Goal: Task Accomplishment & Management: Complete application form

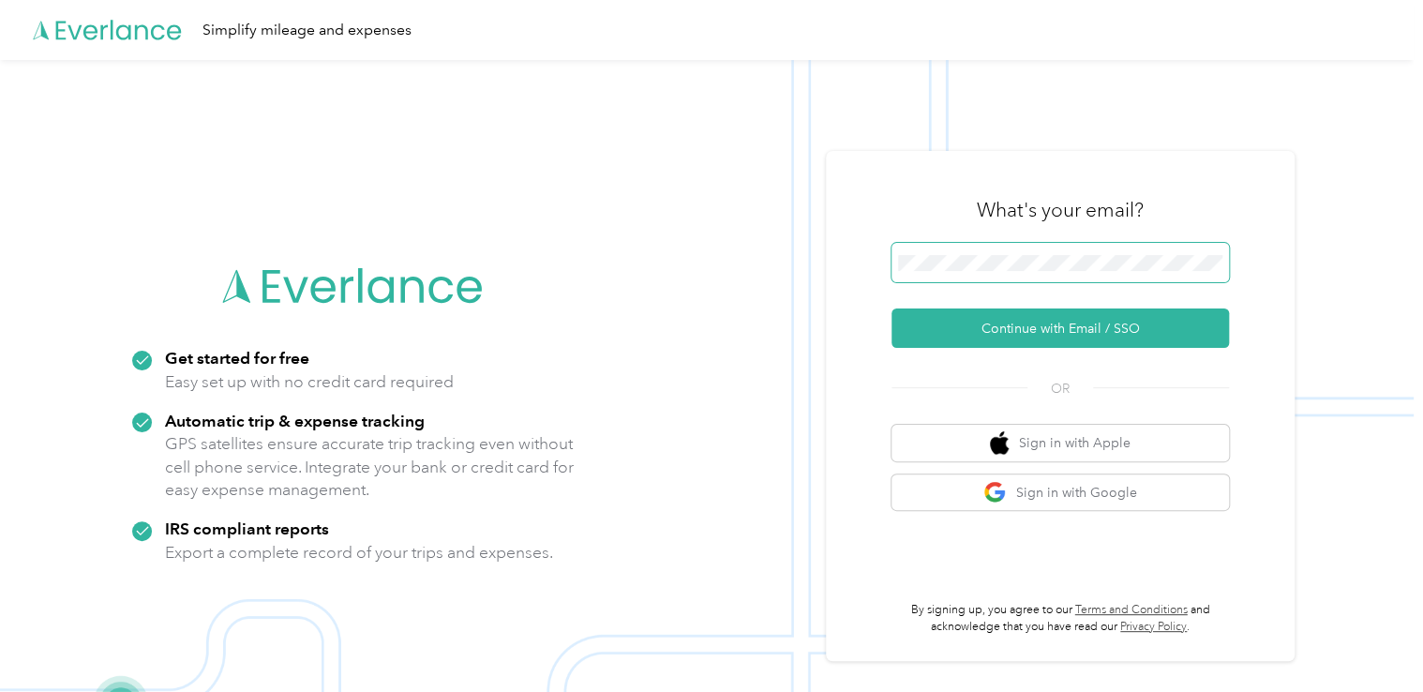
click at [1024, 253] on span at bounding box center [1059, 262] width 337 height 39
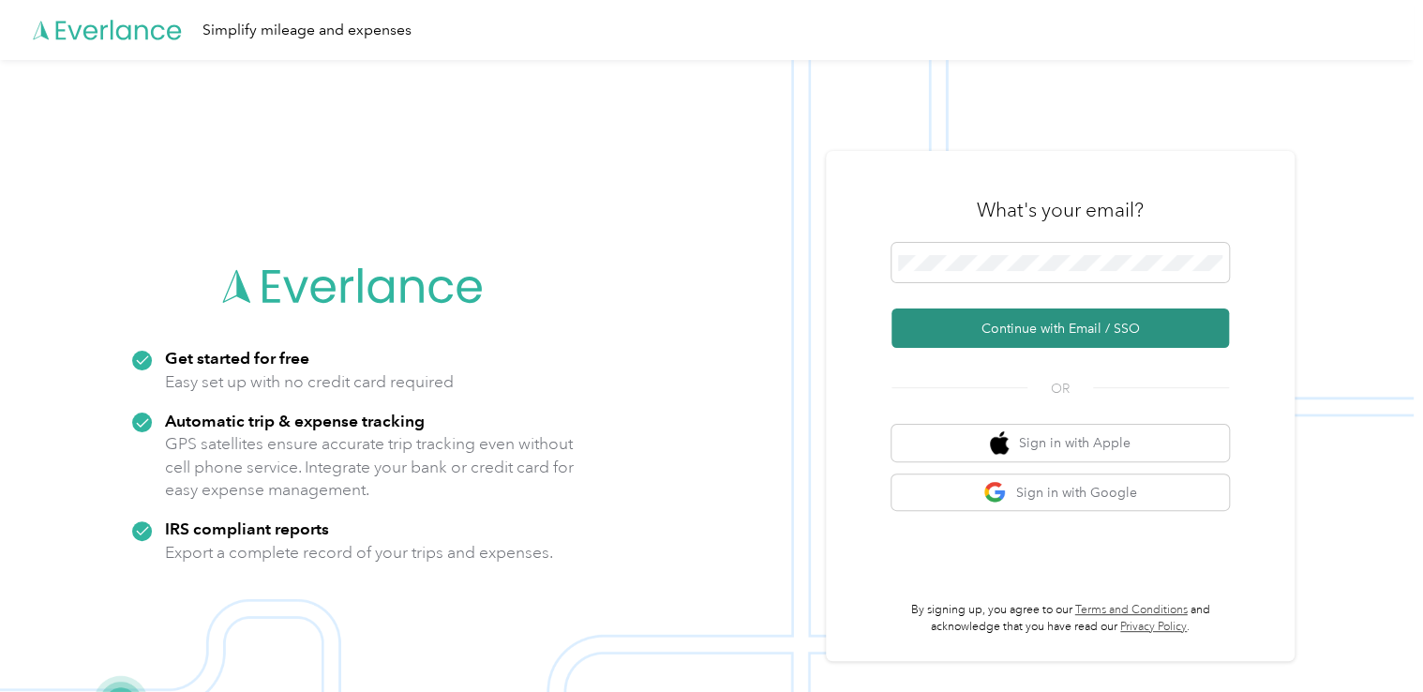
click at [1060, 336] on button "Continue with Email / SSO" at bounding box center [1059, 327] width 337 height 39
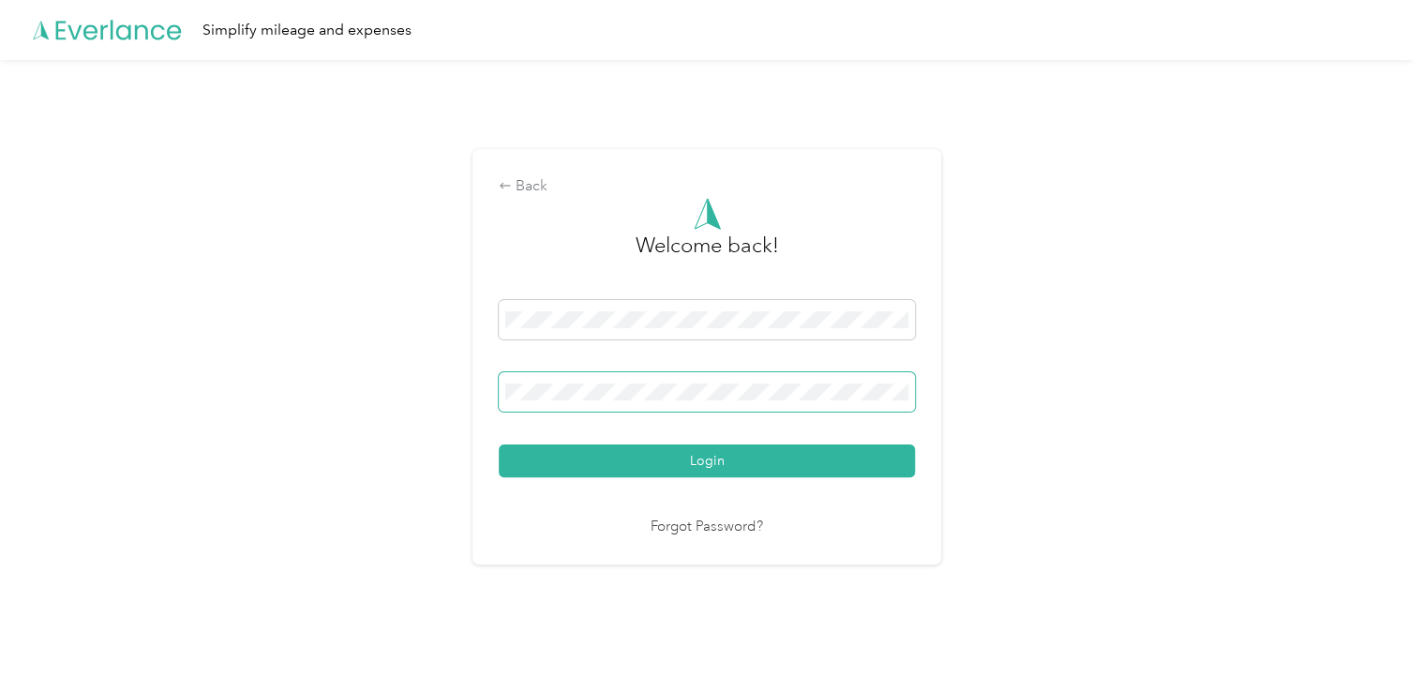
click at [499, 444] on button "Login" at bounding box center [707, 460] width 416 height 33
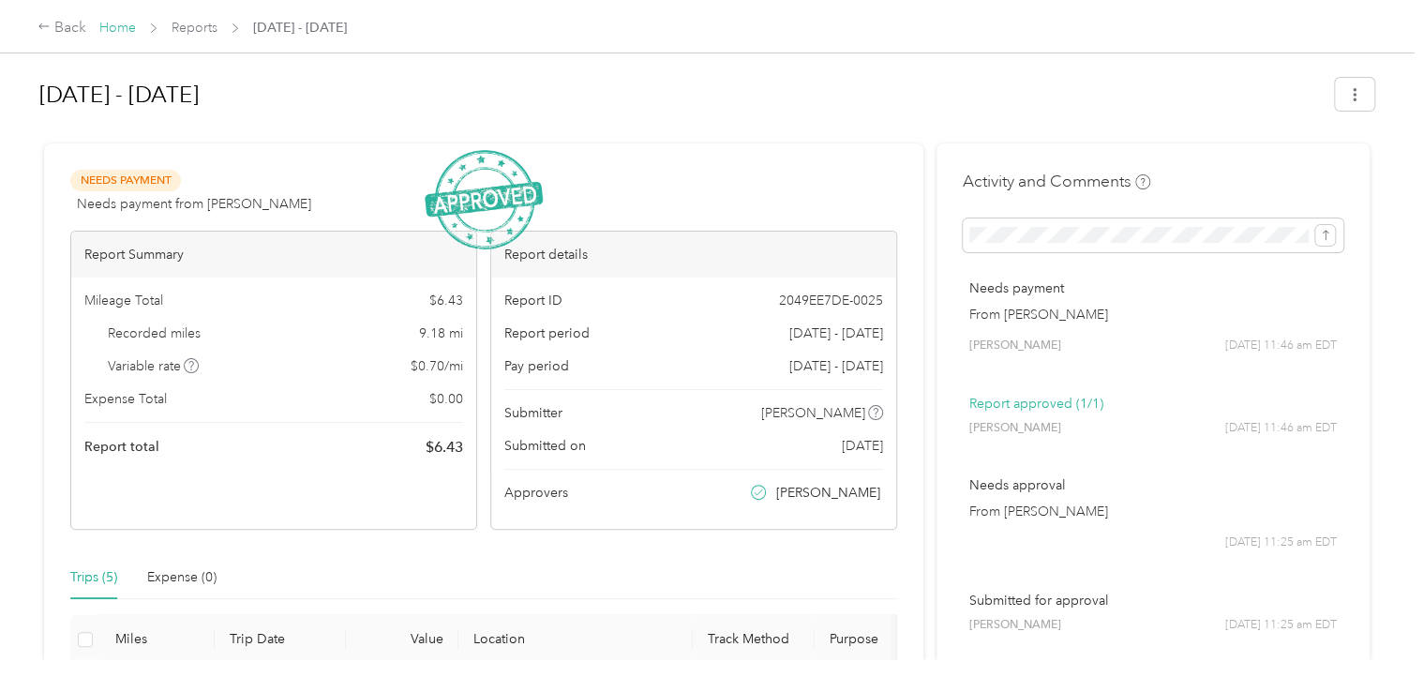
click at [119, 25] on link "Home" at bounding box center [117, 28] width 37 height 16
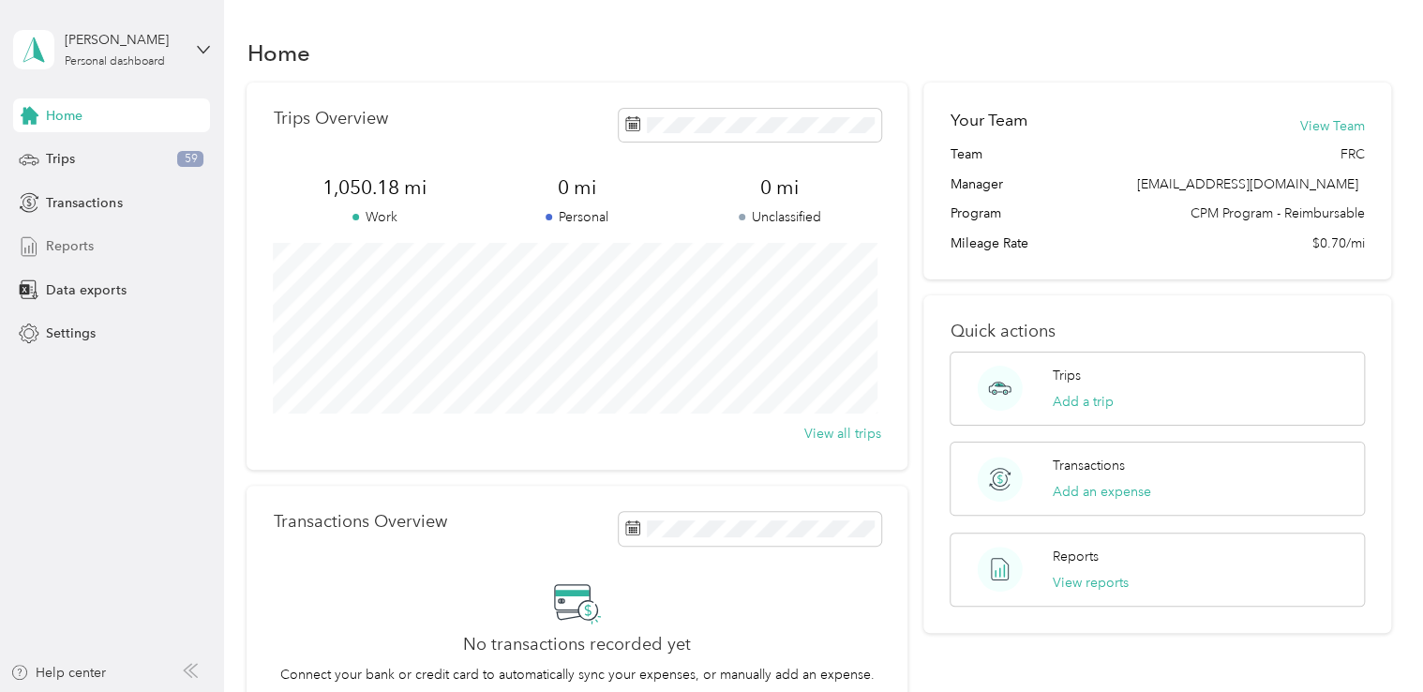
click at [86, 249] on span "Reports" at bounding box center [70, 246] width 48 height 20
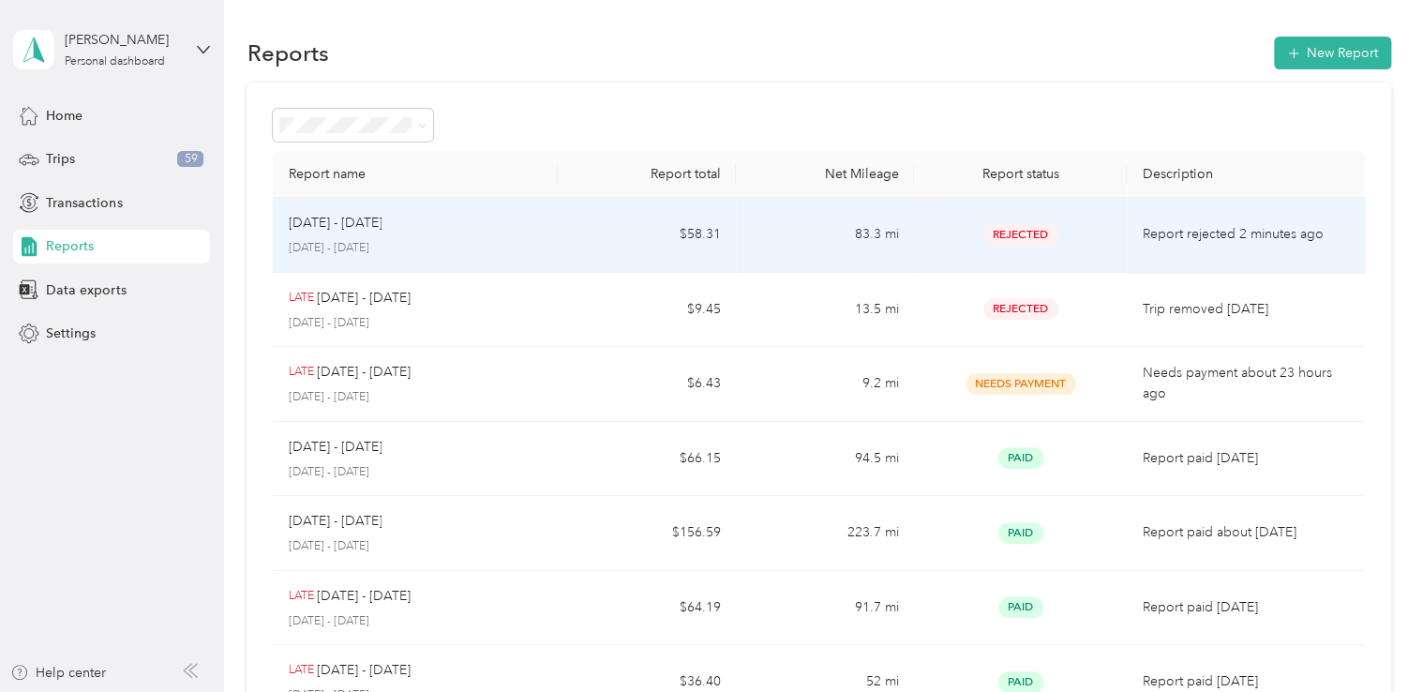
click at [529, 249] on p "August 18 - 31, 2025" at bounding box center [415, 248] width 255 height 17
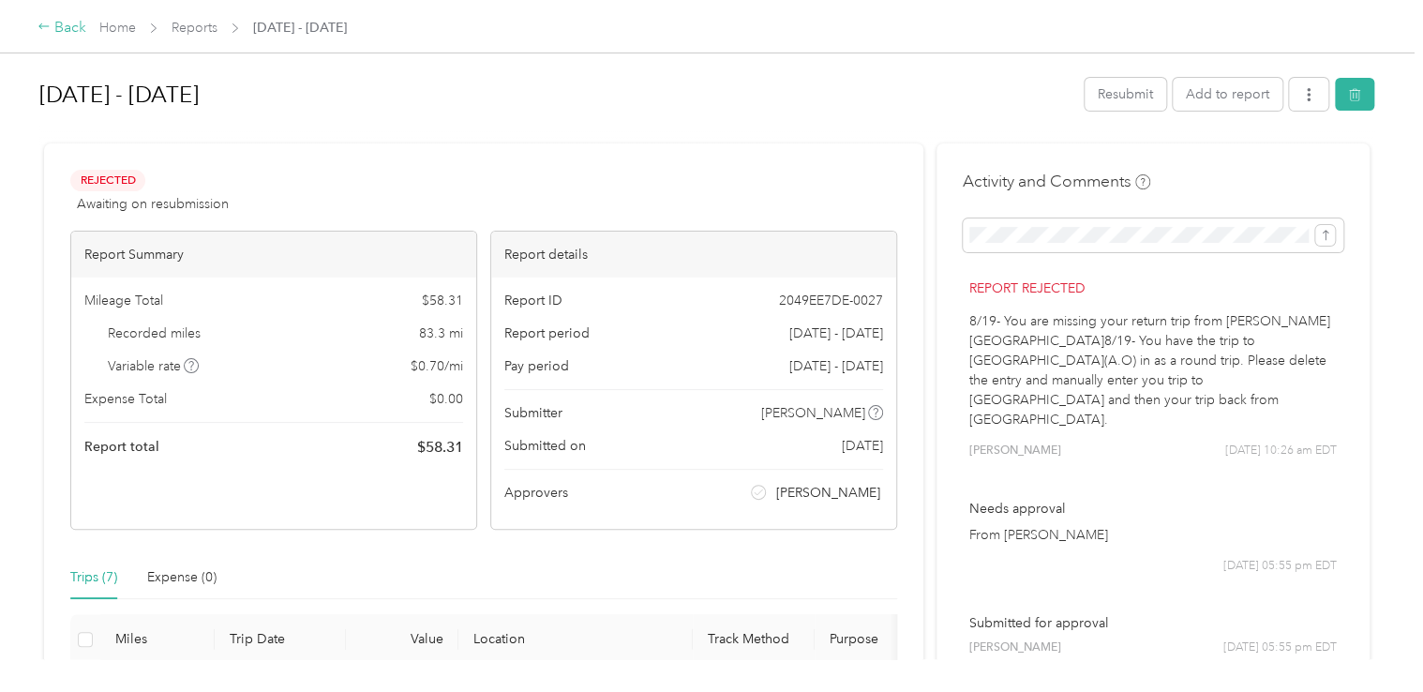
click at [57, 32] on div "Back" at bounding box center [61, 28] width 49 height 22
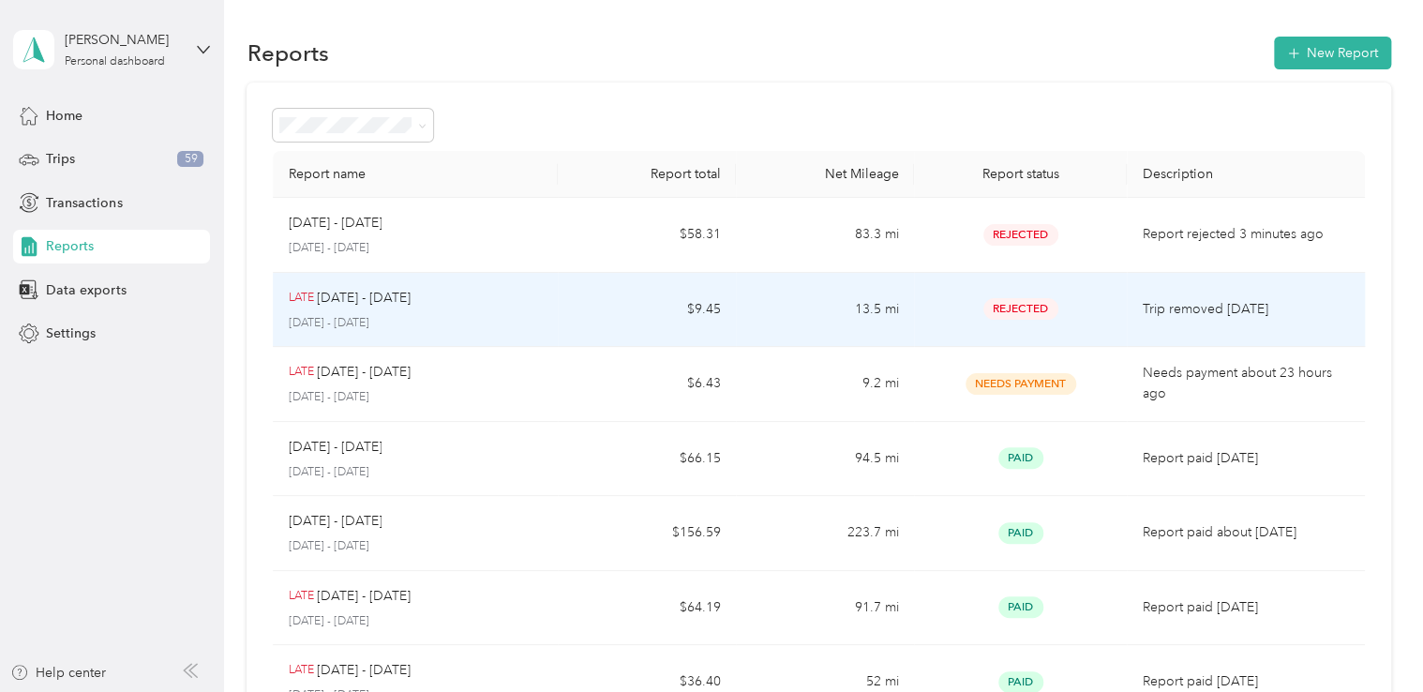
click at [540, 313] on div "LATE Aug 4 - 17, 2025 August 4 - 17, 2025" at bounding box center [415, 310] width 255 height 44
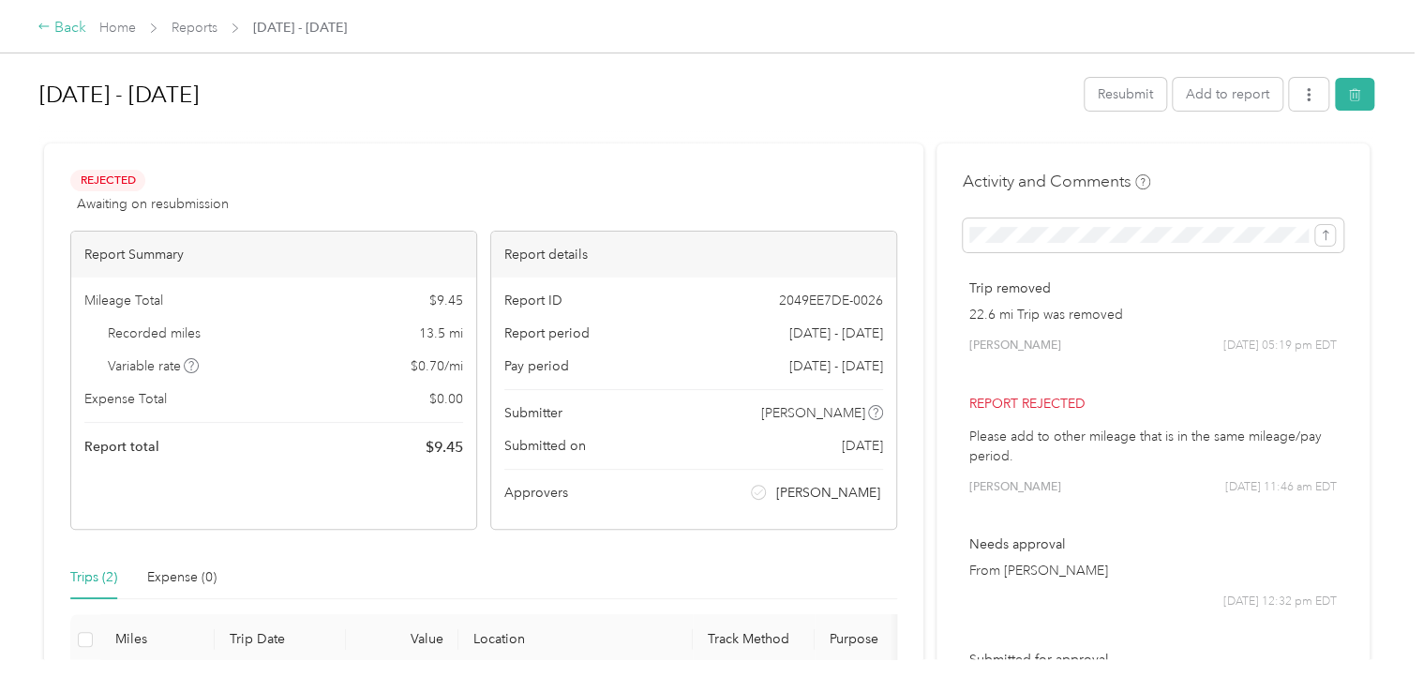
click at [64, 28] on div "Back" at bounding box center [61, 28] width 49 height 22
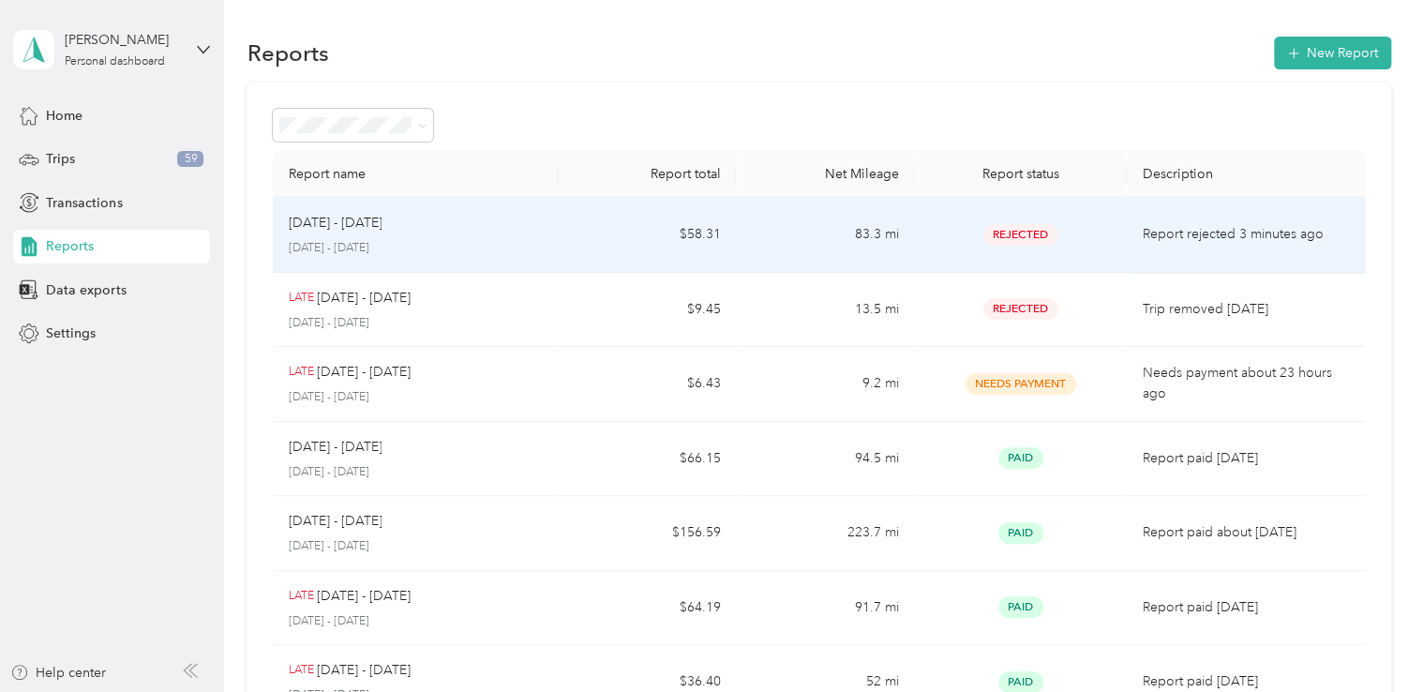
click at [531, 246] on p "August 18 - 31, 2025" at bounding box center [415, 248] width 255 height 17
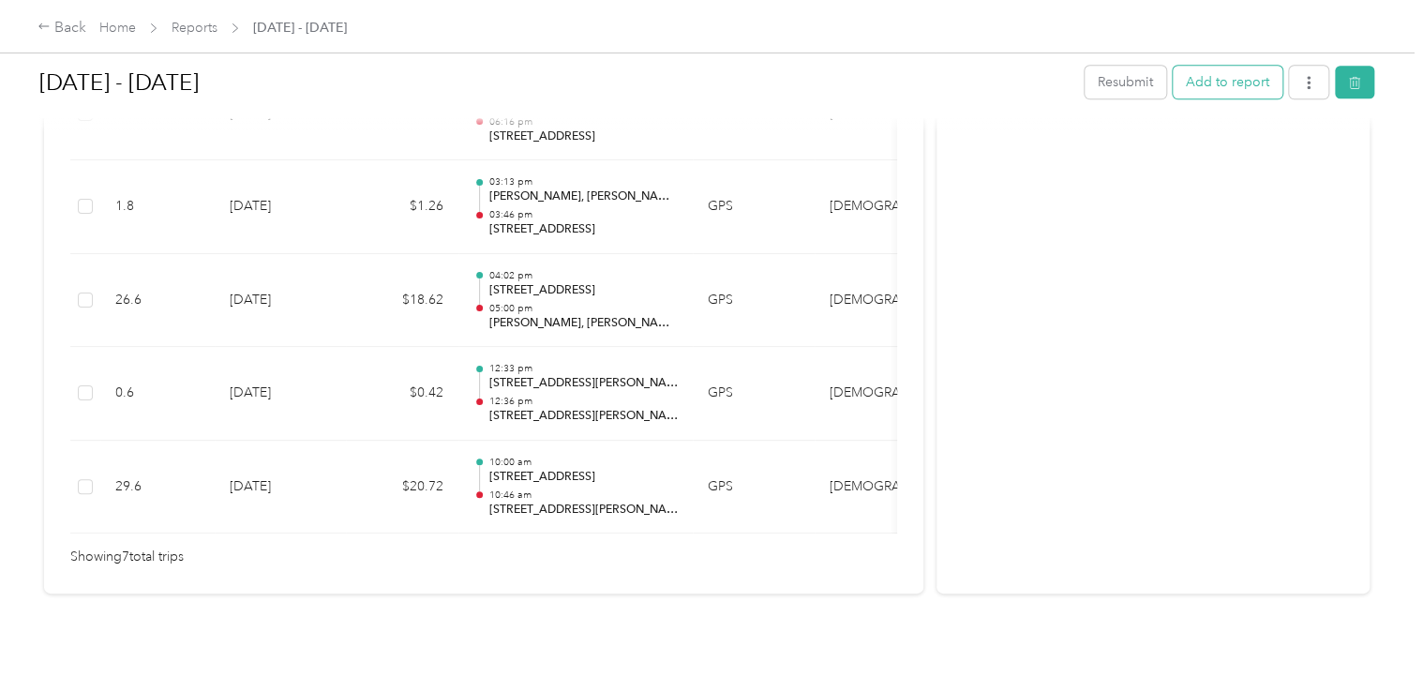
click at [1205, 91] on button "Add to report" at bounding box center [1228, 82] width 110 height 33
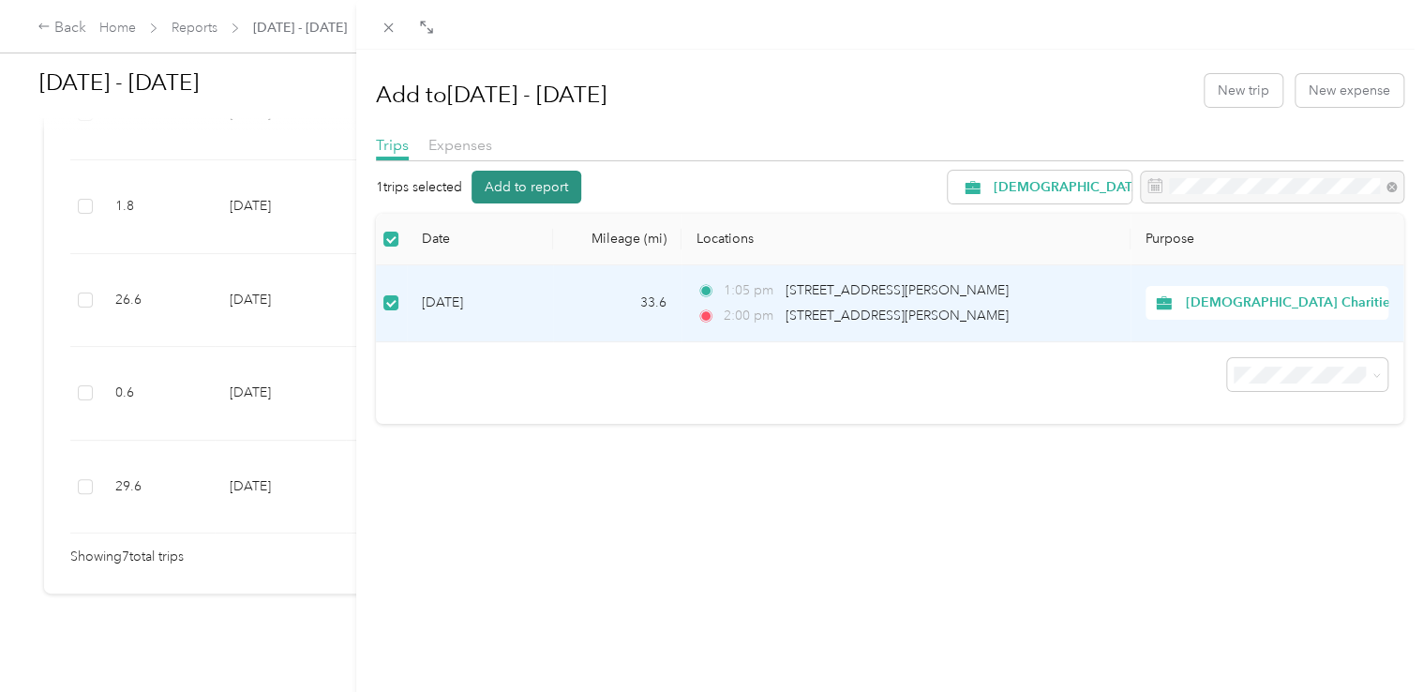
click at [544, 184] on button "Add to report" at bounding box center [526, 187] width 110 height 33
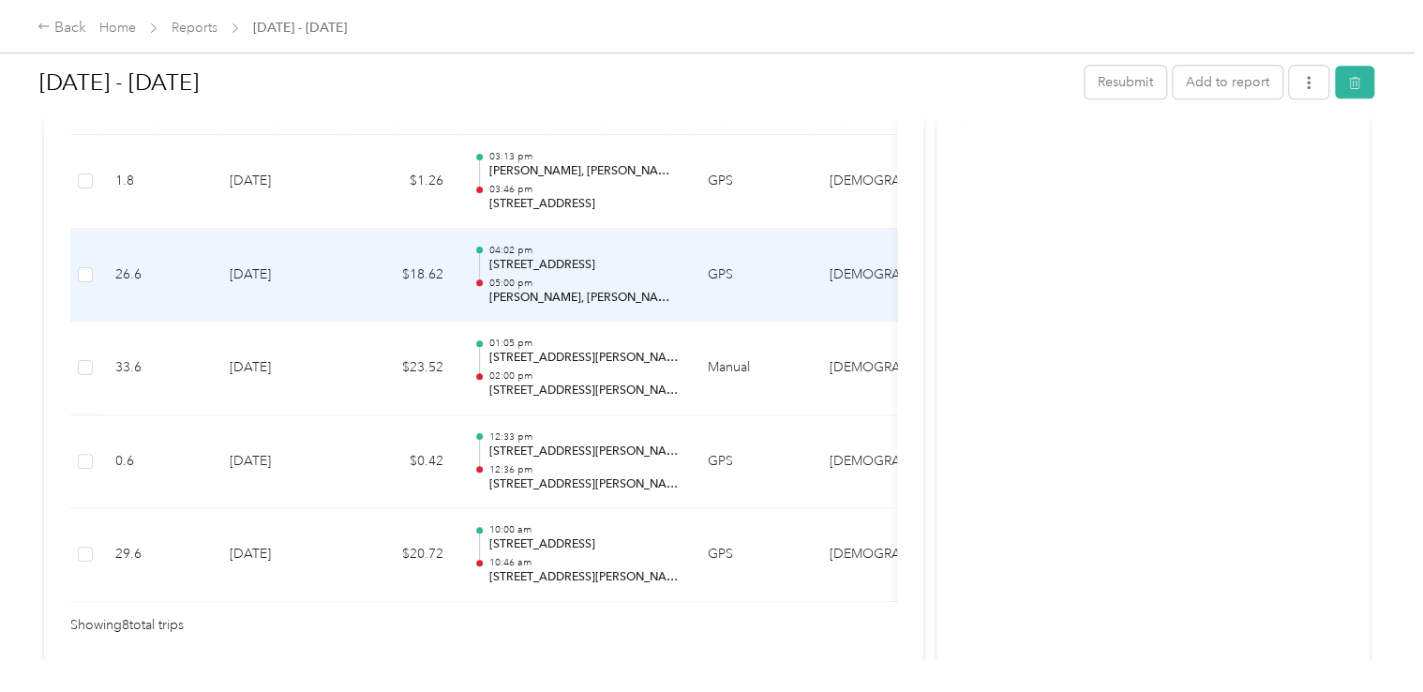
click at [335, 283] on td "8-19-2025" at bounding box center [280, 276] width 131 height 94
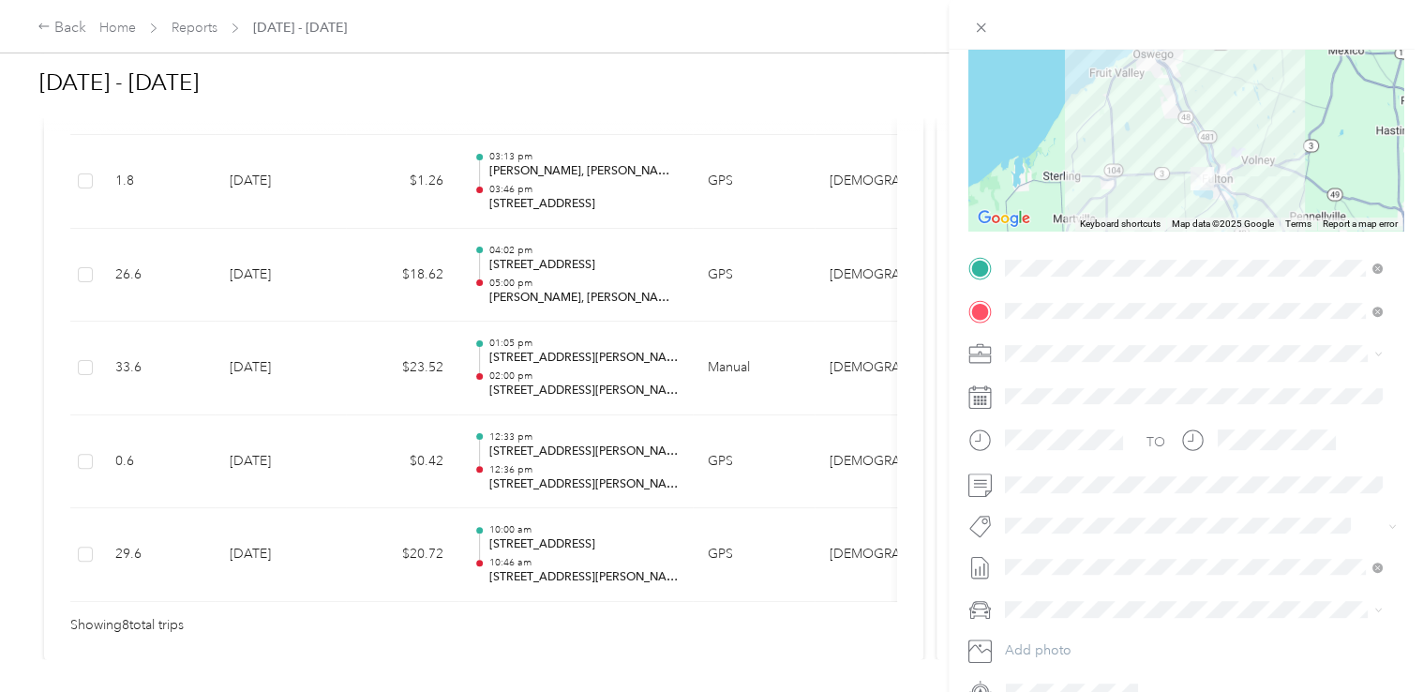
scroll to position [94, 0]
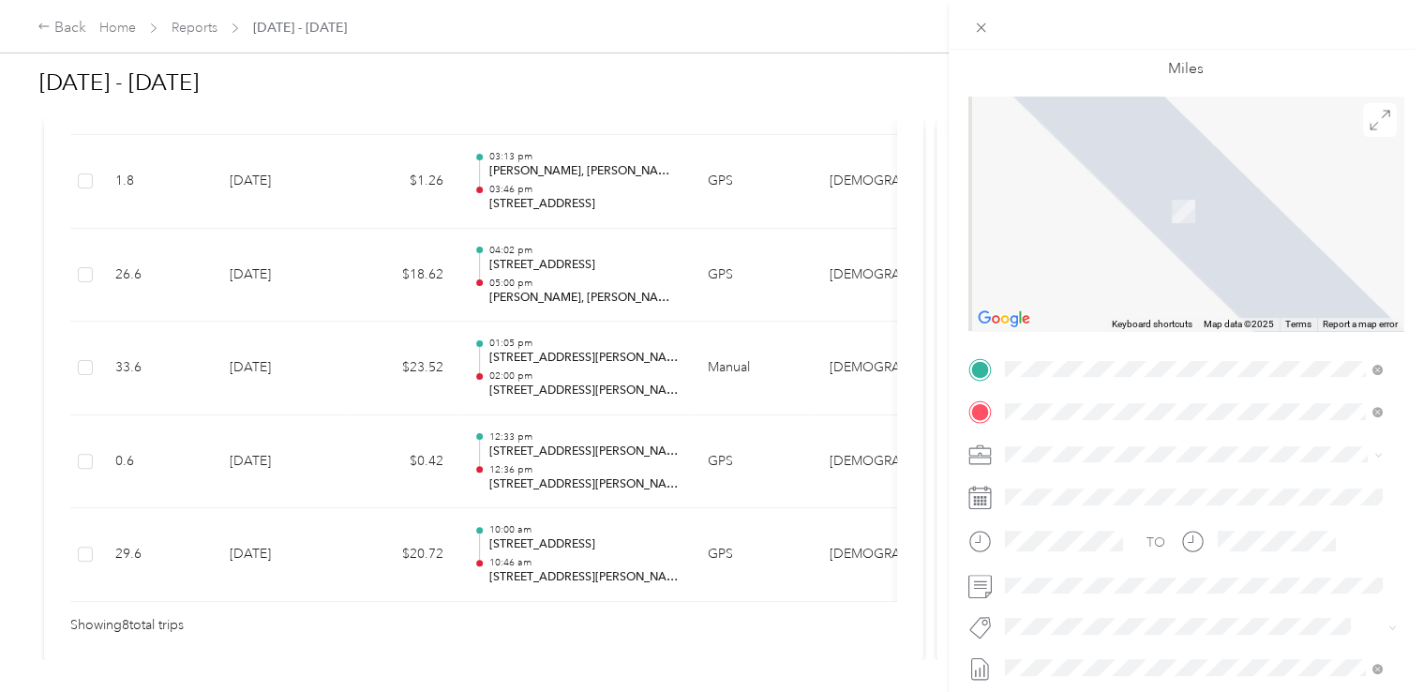
click at [1142, 434] on span "808 West Broadway Fulton, New York 13069, United States" at bounding box center [1132, 436] width 187 height 17
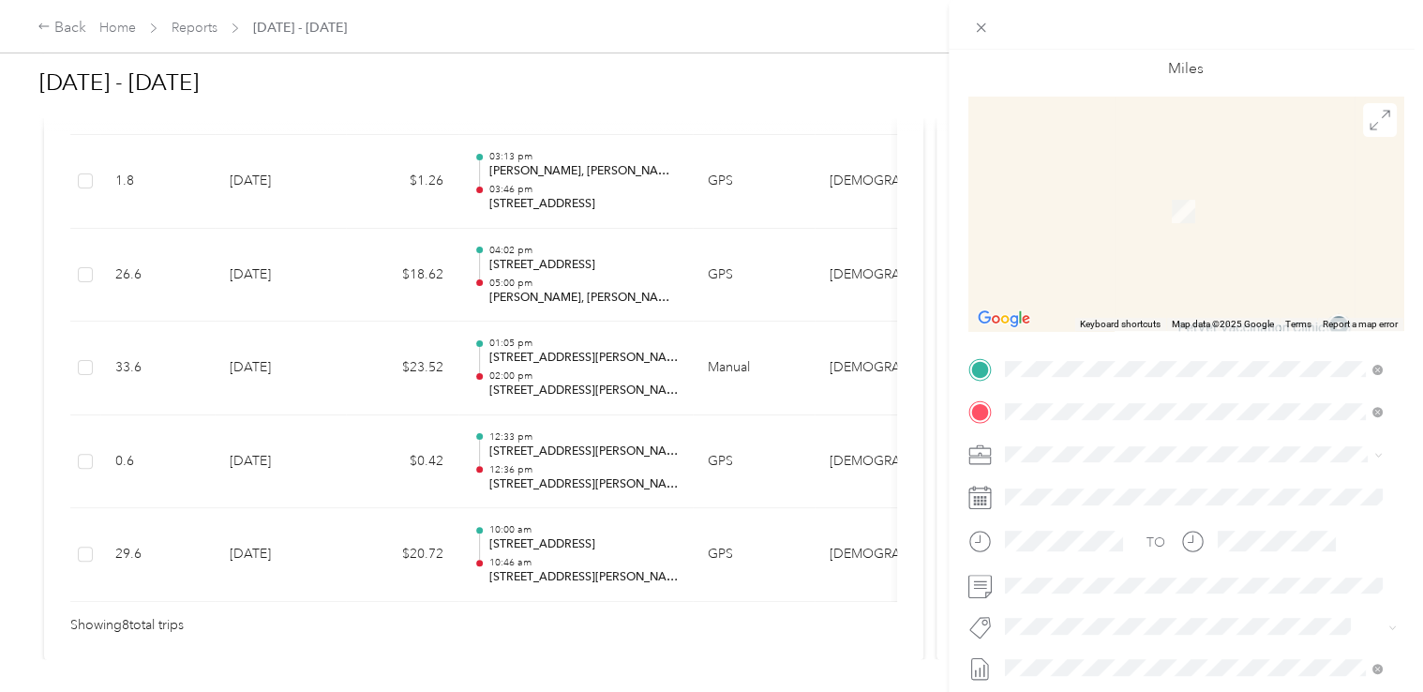
click at [1118, 481] on span "341 New York Highway 104 Oswego, New York 13126, United States" at bounding box center [1167, 479] width 256 height 17
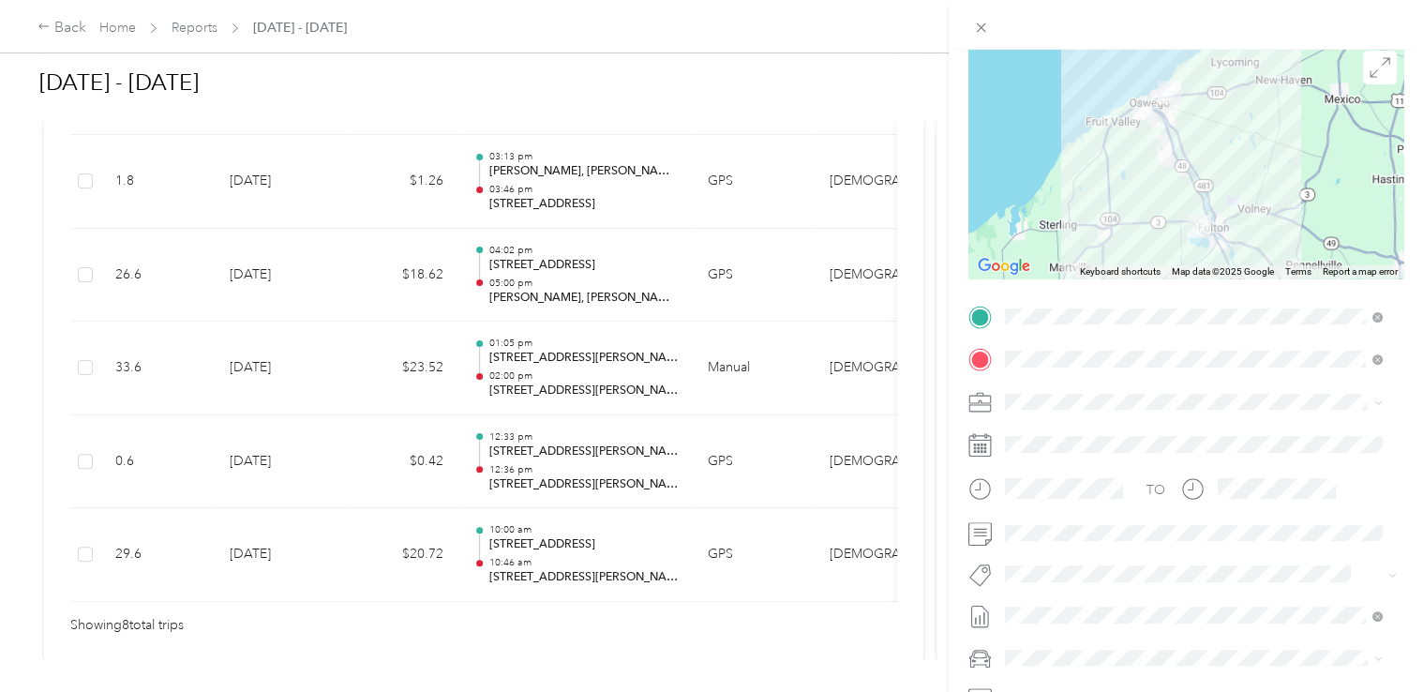
scroll to position [187, 0]
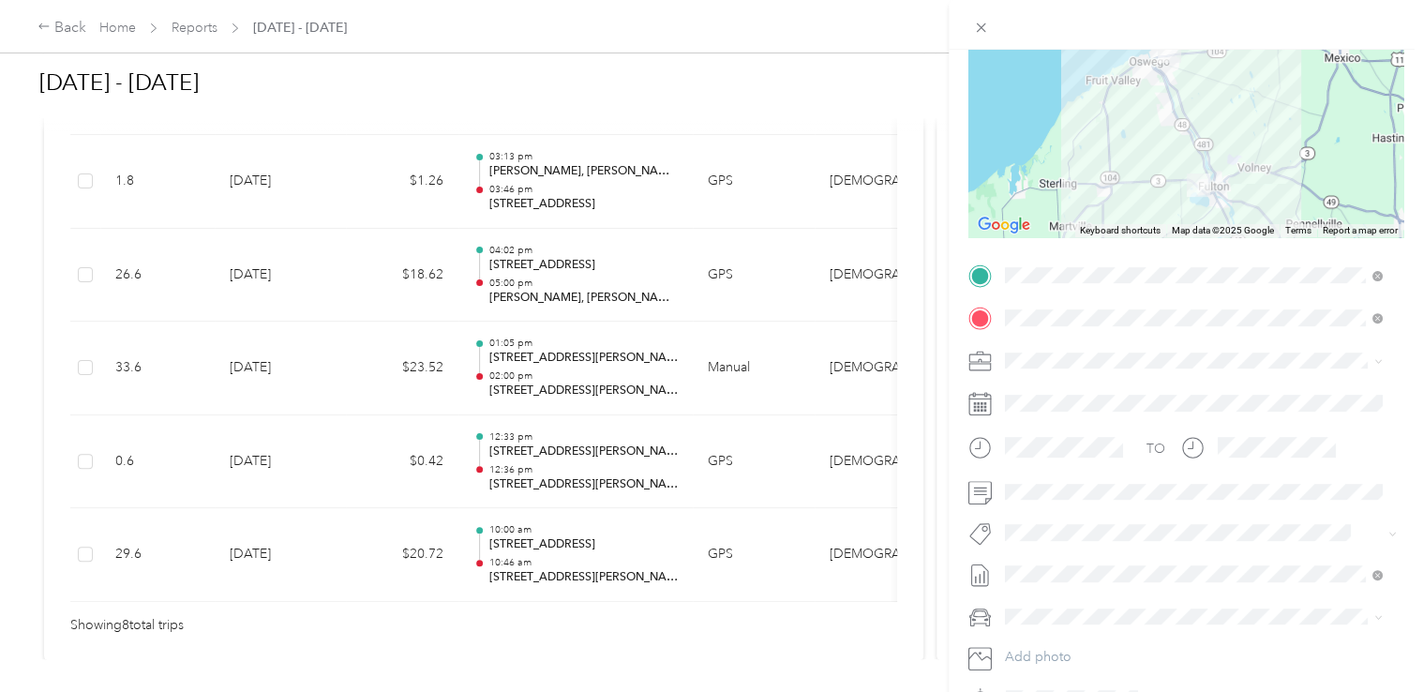
click at [1096, 405] on div at bounding box center [1200, 403] width 405 height 30
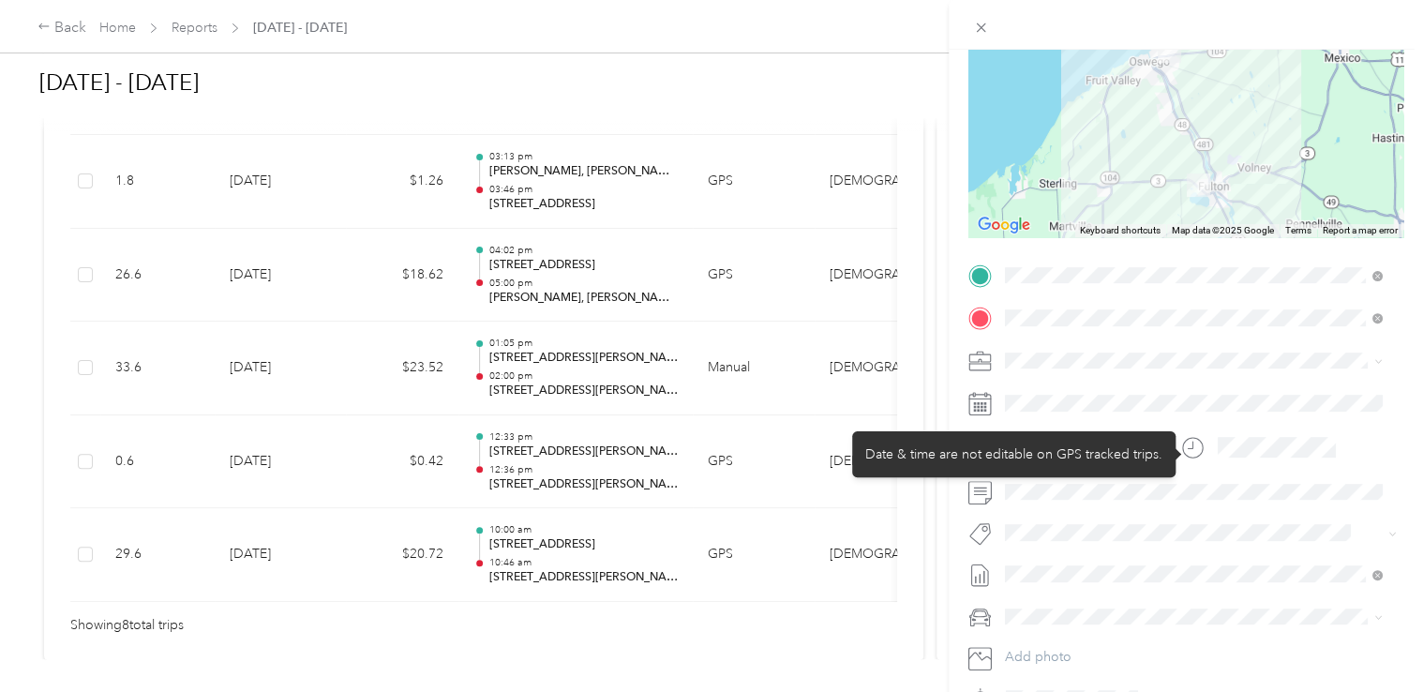
click at [1190, 448] on icon at bounding box center [1192, 447] width 23 height 23
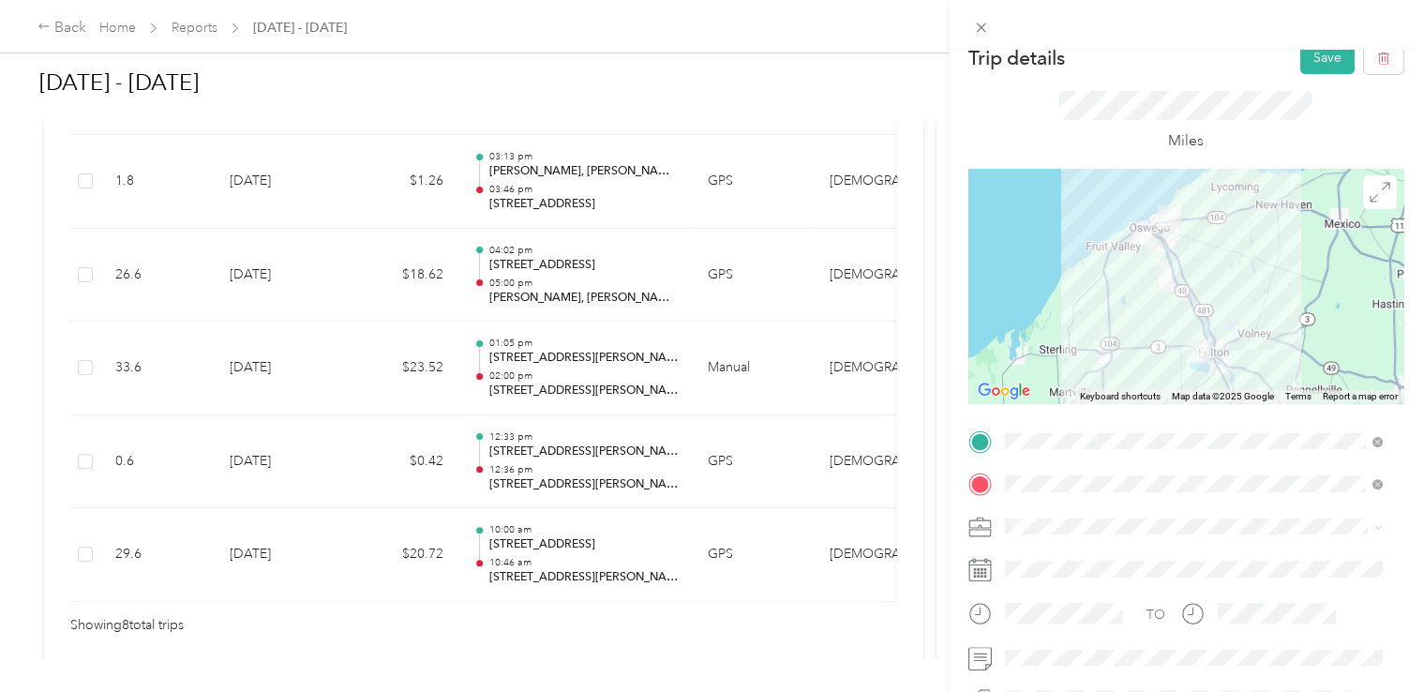
scroll to position [10, 0]
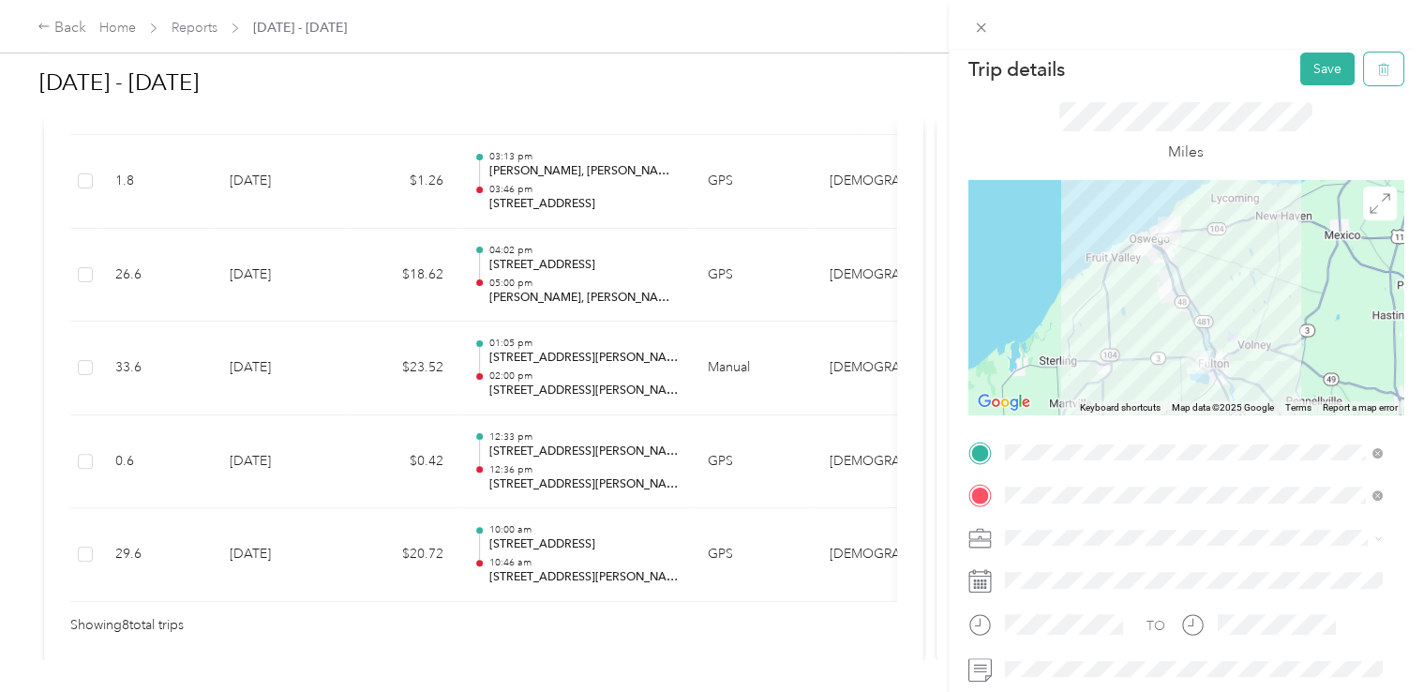
click at [1377, 69] on icon "button" at bounding box center [1383, 69] width 13 height 13
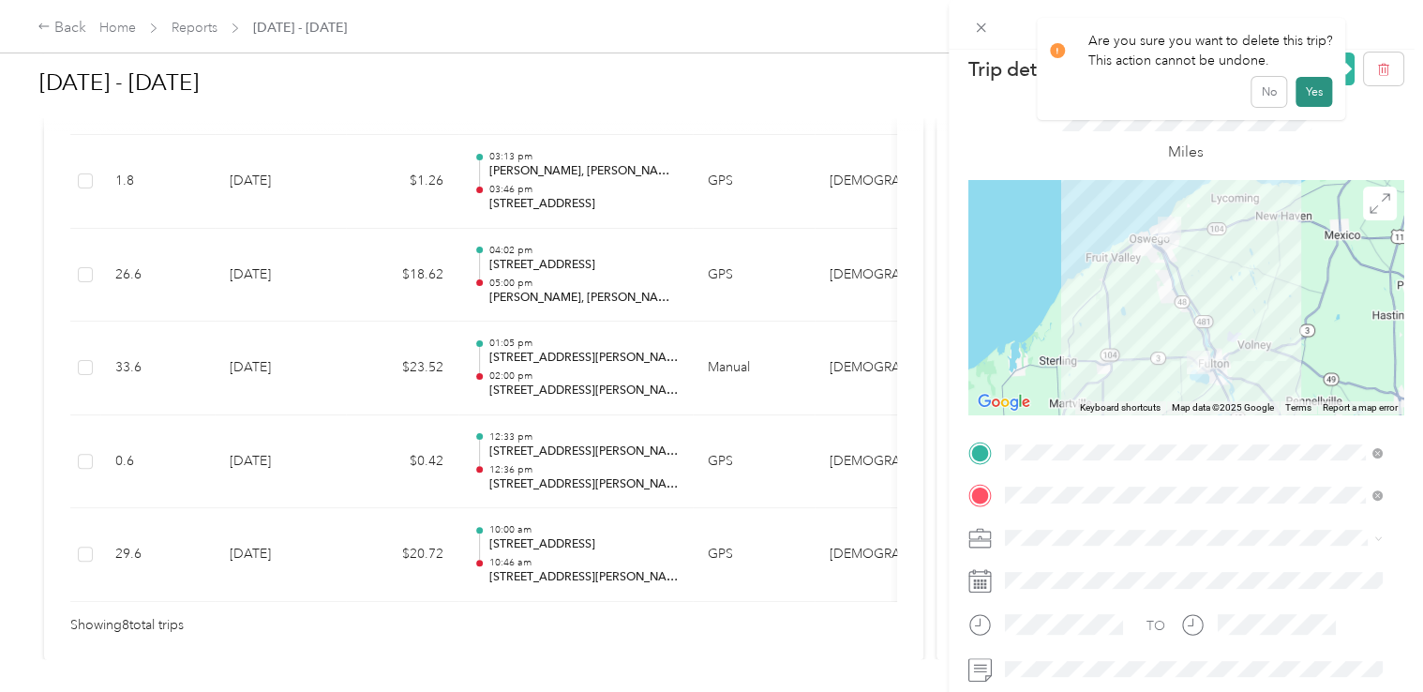
click at [1312, 91] on button "Yes" at bounding box center [1313, 92] width 37 height 30
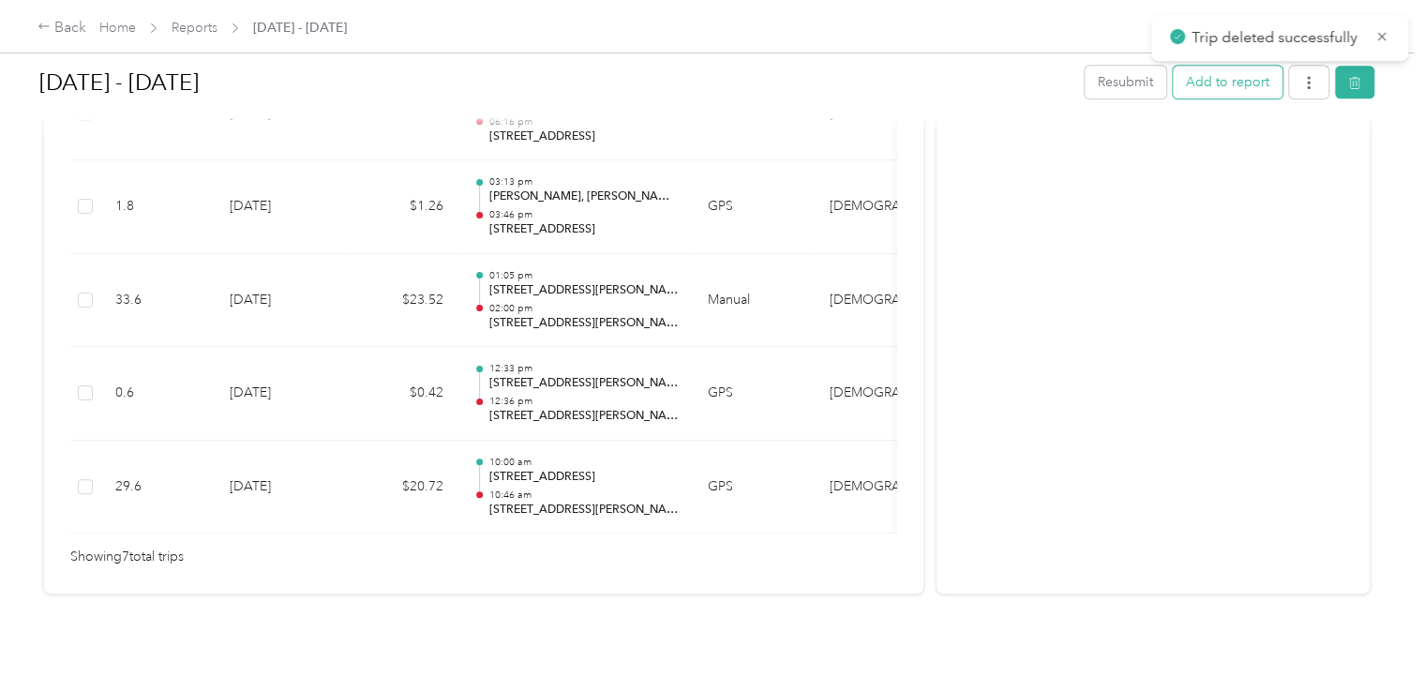
click at [1242, 92] on button "Add to report" at bounding box center [1228, 82] width 110 height 33
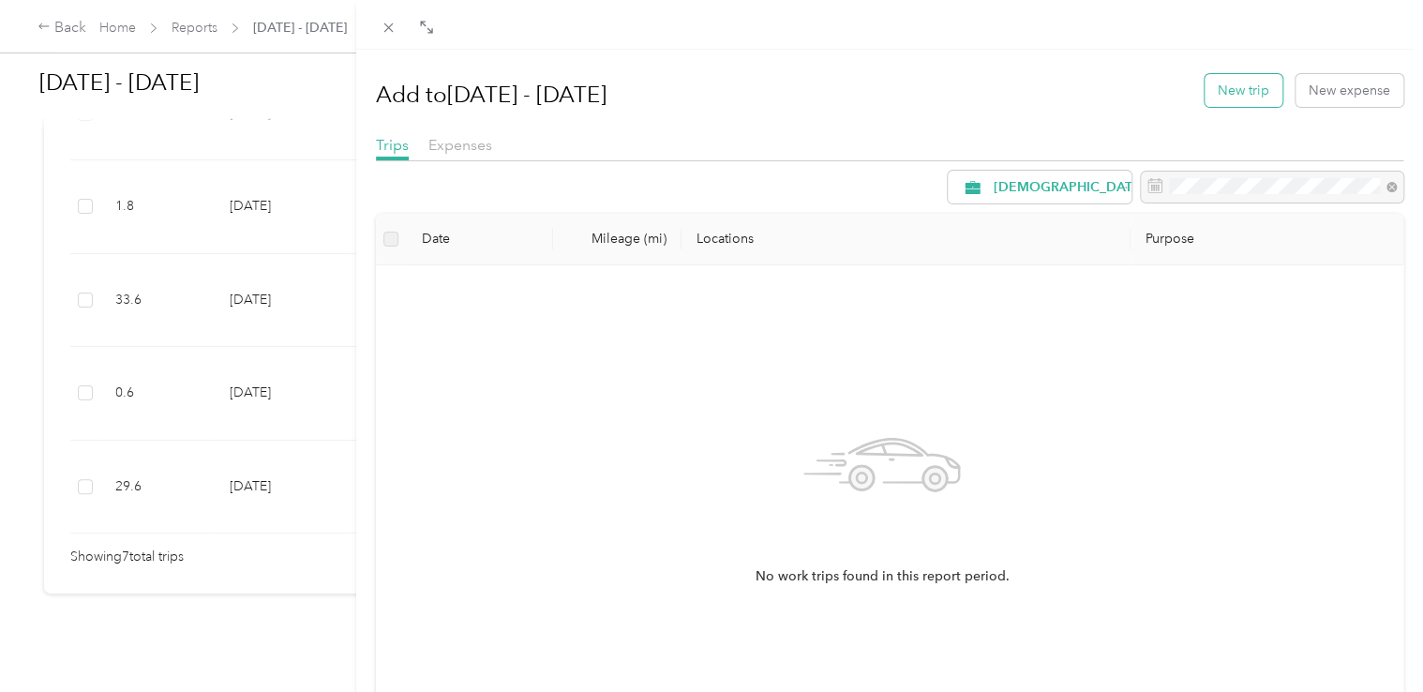
click at [1215, 93] on button "New trip" at bounding box center [1243, 90] width 78 height 33
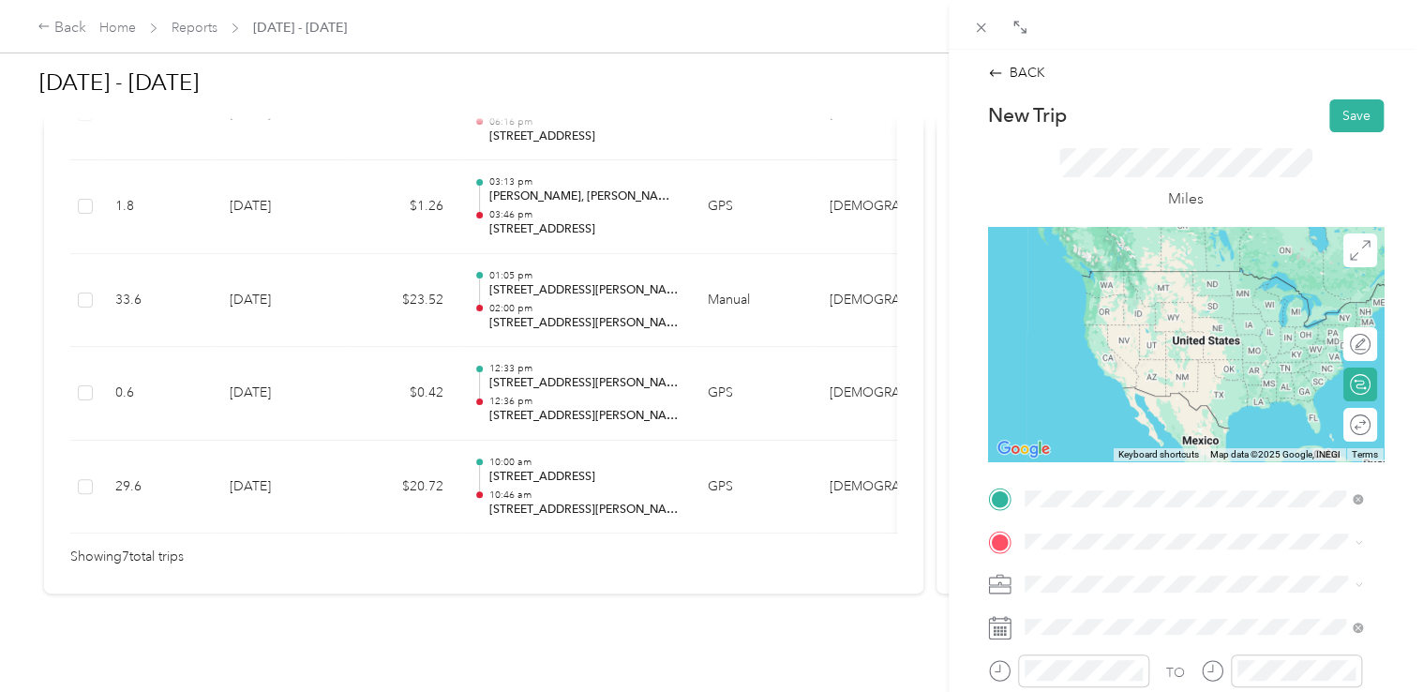
click at [1144, 291] on li "808 West Broadway Fulton, New York 13069, United States" at bounding box center [1193, 271] width 351 height 38
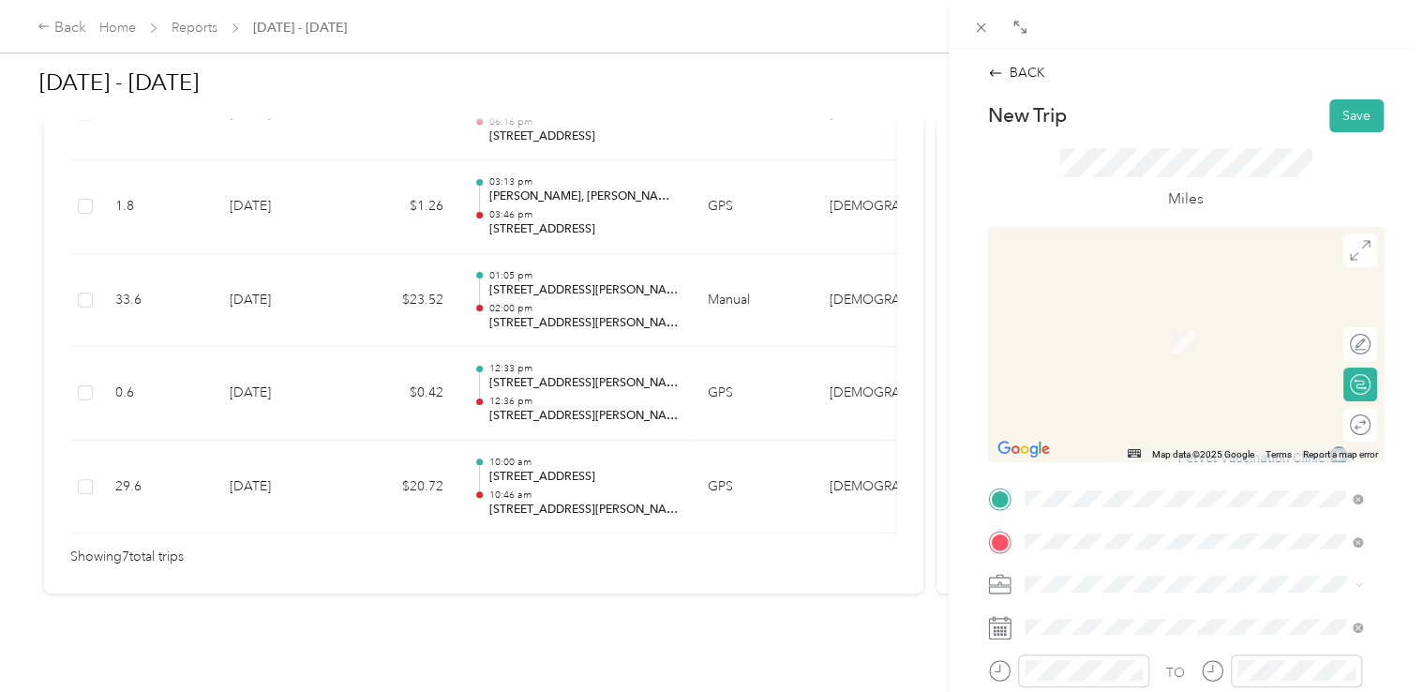
click at [1138, 341] on span "341 New York Highway 104 Oswego, New York 13126, United States" at bounding box center [1187, 332] width 256 height 17
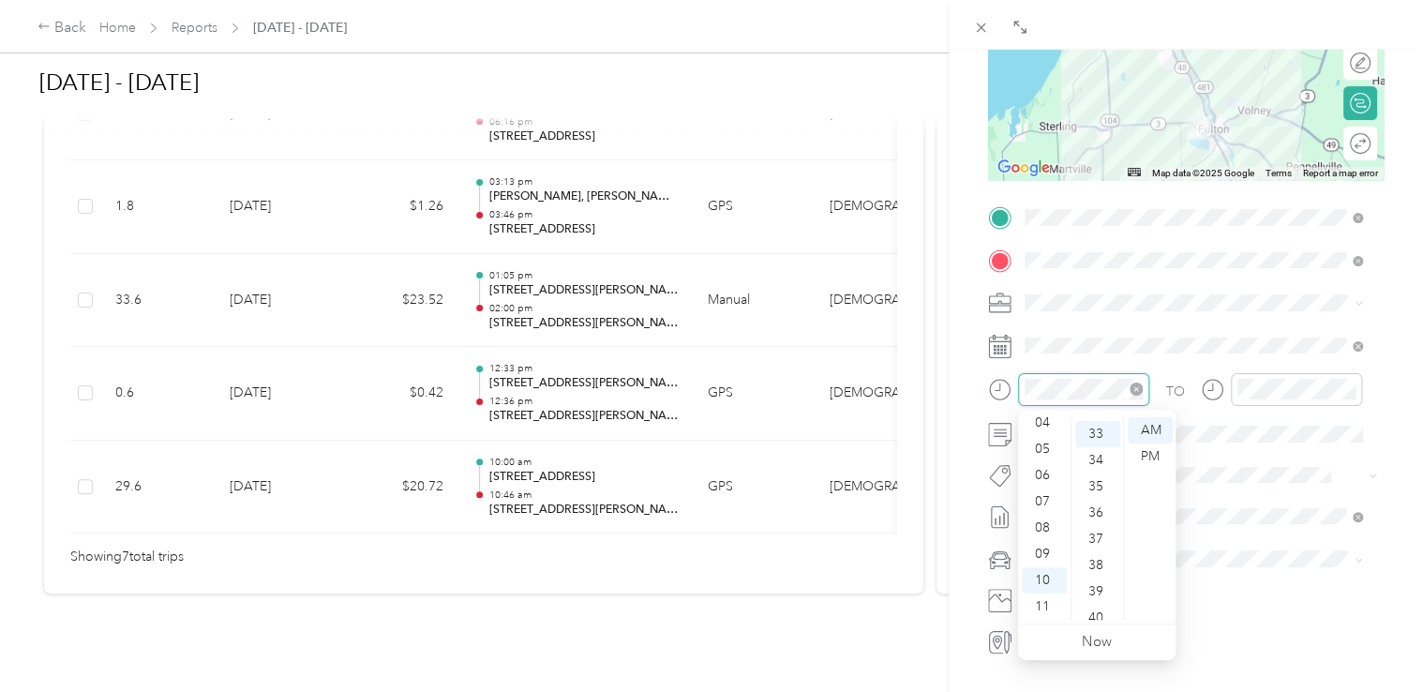
scroll to position [866, 0]
click at [1048, 422] on div "04" at bounding box center [1044, 423] width 45 height 26
click at [1098, 433] on div "15" at bounding box center [1097, 426] width 45 height 26
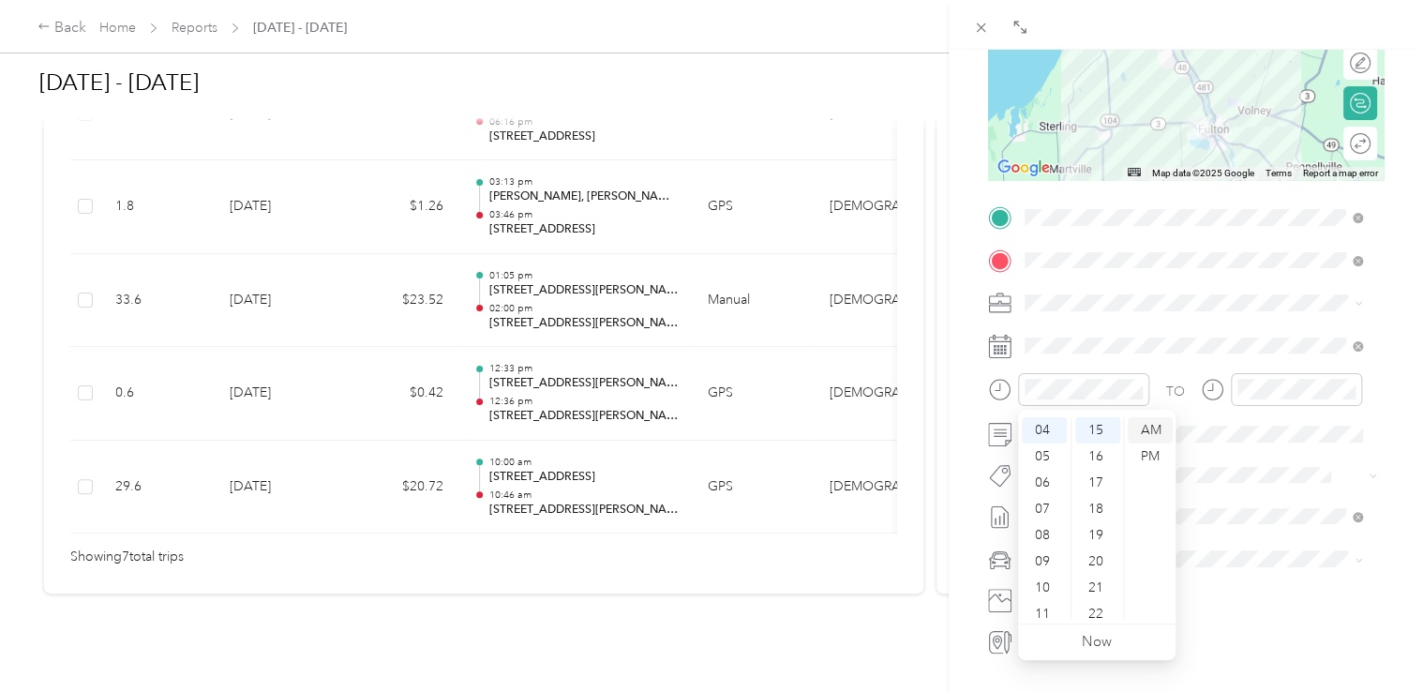
click at [1163, 433] on div "AM" at bounding box center [1150, 430] width 45 height 26
click at [1152, 459] on div "PM" at bounding box center [1150, 456] width 45 height 26
click at [1158, 458] on div "PM" at bounding box center [1150, 456] width 45 height 26
click at [1151, 463] on div "PM" at bounding box center [1150, 456] width 45 height 26
click at [1148, 461] on div "PM" at bounding box center [1150, 456] width 45 height 26
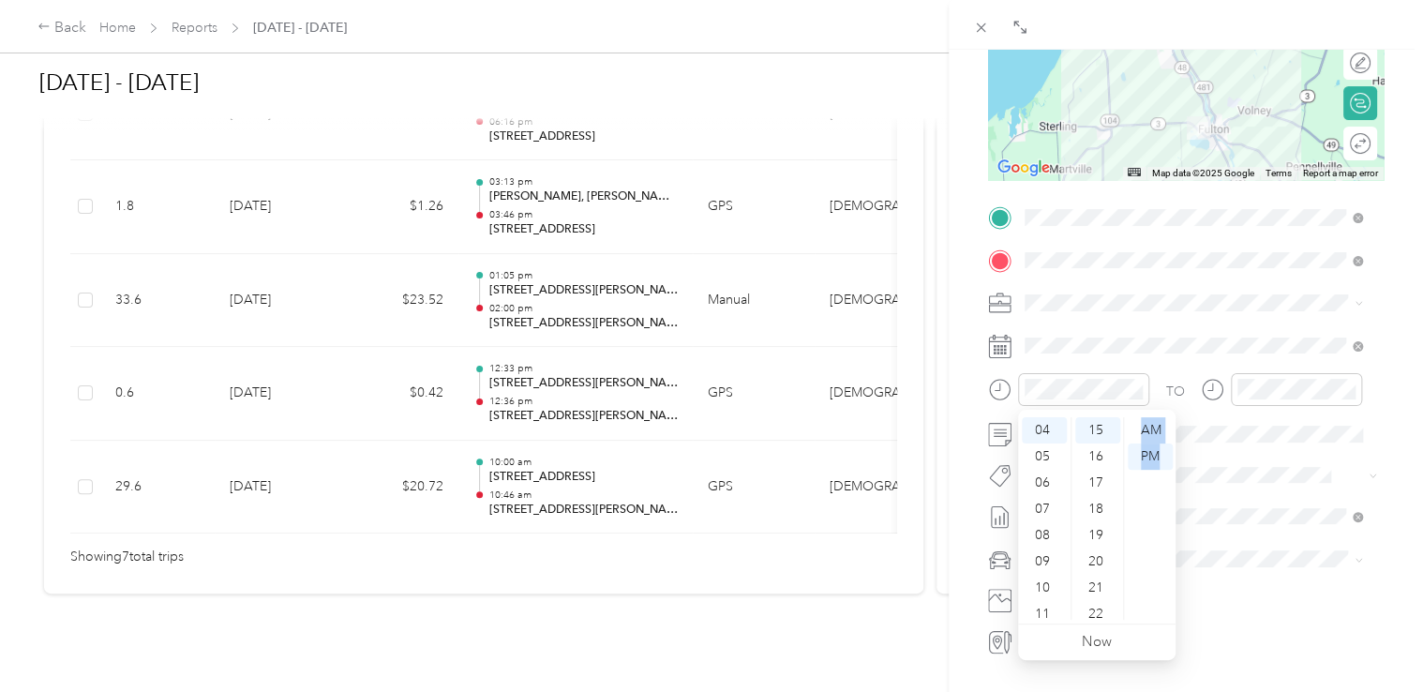
drag, startPoint x: 1148, startPoint y: 461, endPoint x: 1149, endPoint y: 411, distance: 49.7
click at [1149, 411] on div "12 01 02 03 04 05 06 07 08 09 10 11 00 01 02 03 04 05 06 07 08 09 10 11 12 13 1…" at bounding box center [1096, 517] width 157 height 214
drag, startPoint x: 1149, startPoint y: 411, endPoint x: 1143, endPoint y: 492, distance: 80.8
click at [1143, 492] on ul "AM PM" at bounding box center [1149, 518] width 52 height 202
click at [1151, 512] on ul "AM PM" at bounding box center [1149, 518] width 52 height 202
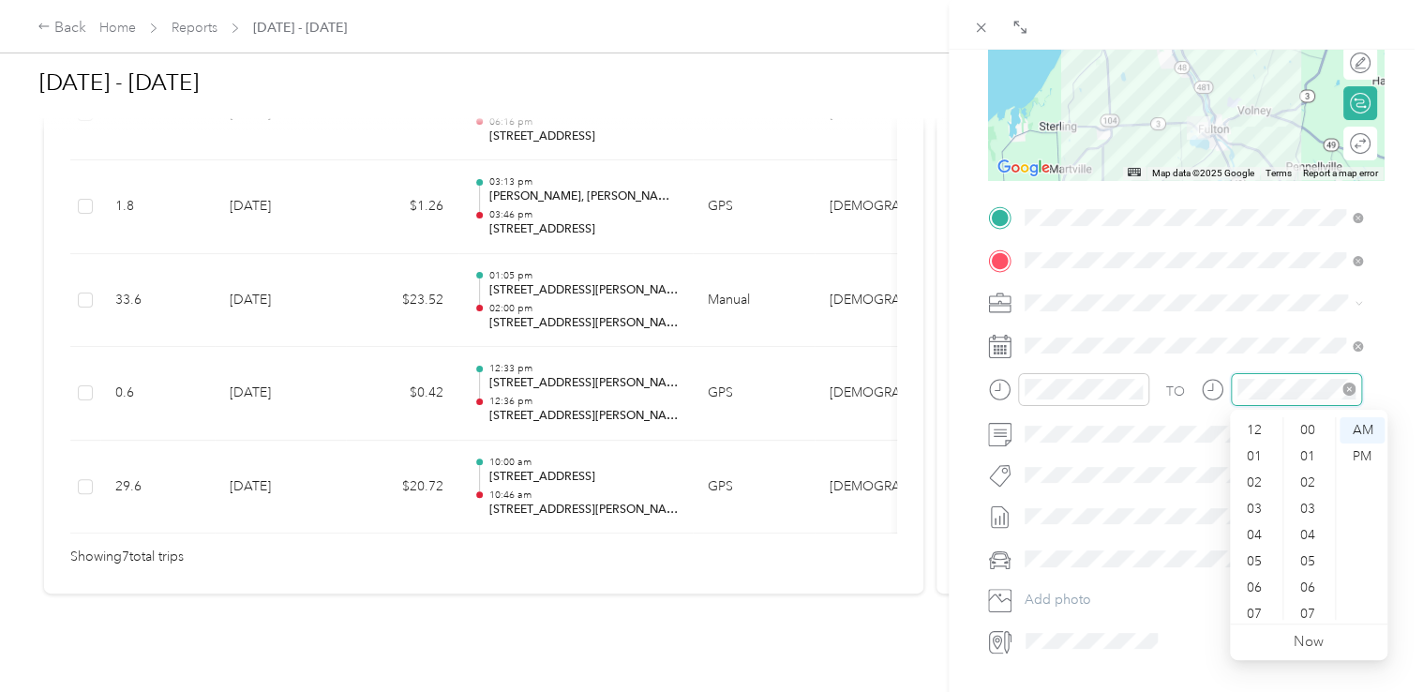
scroll to position [112, 0]
click at [1248, 417] on div "04" at bounding box center [1255, 423] width 45 height 26
click at [1364, 450] on div "PM" at bounding box center [1361, 456] width 45 height 26
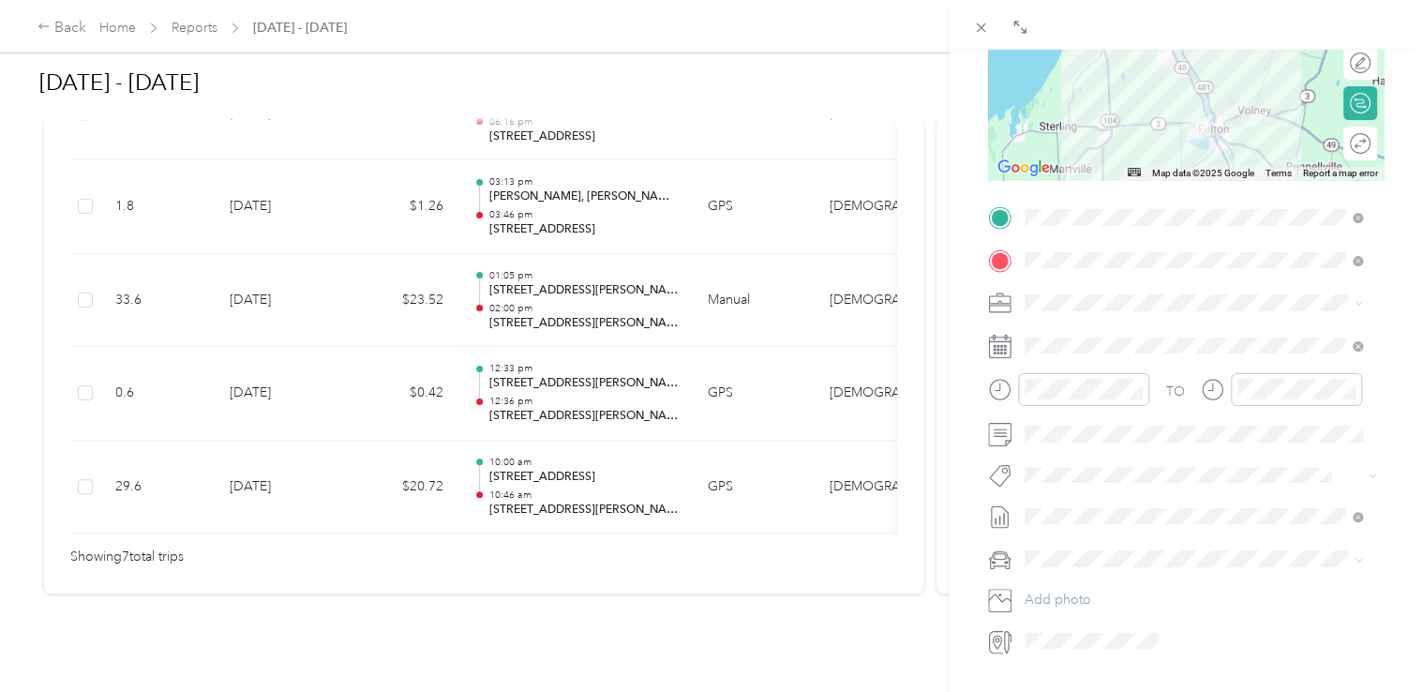
click at [1392, 500] on div "BACK New Trip Save This trip cannot be edited because it is either under review…" at bounding box center [1186, 396] width 474 height 692
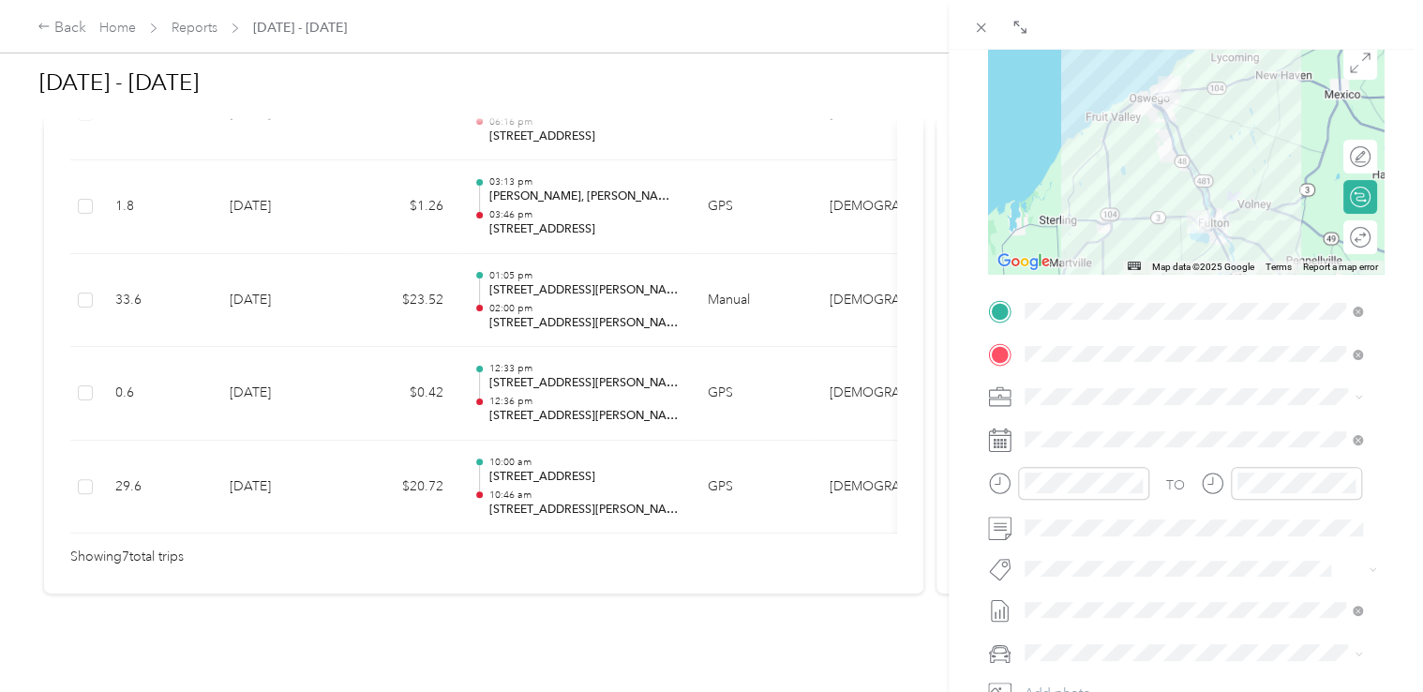
scroll to position [0, 0]
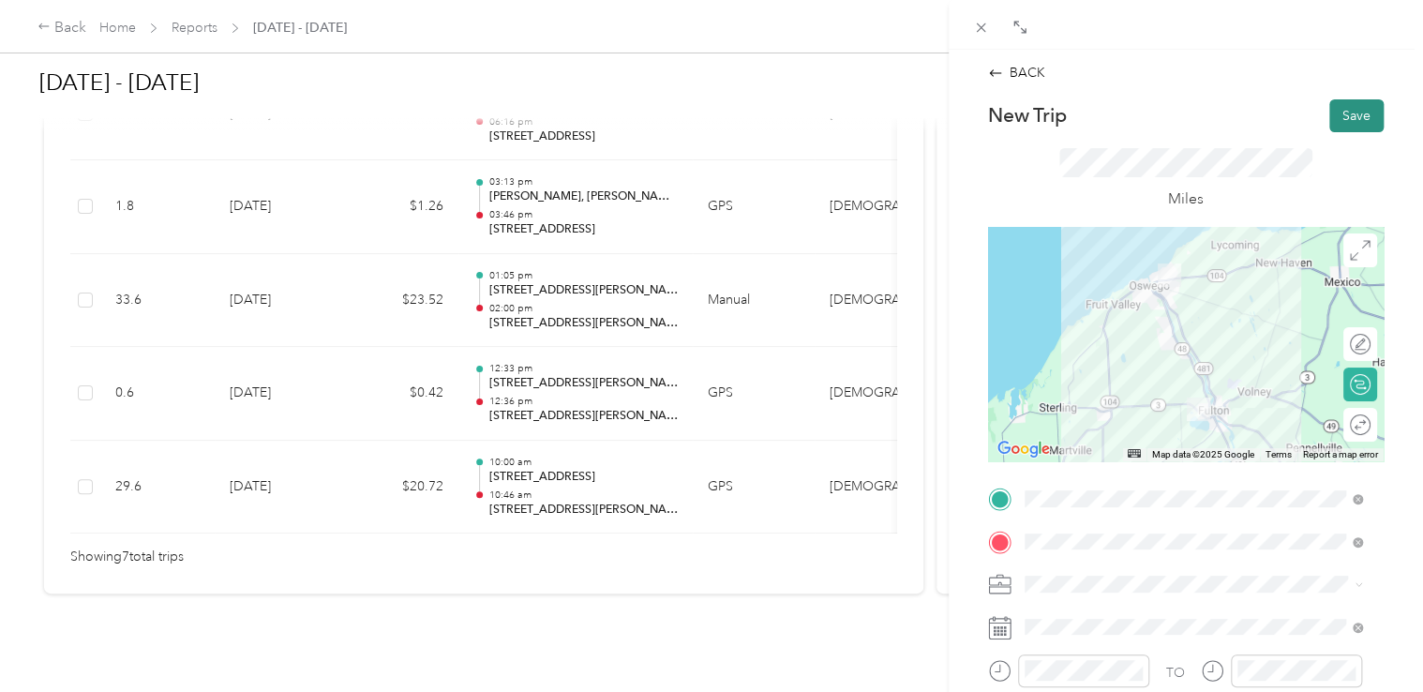
click at [1341, 111] on button "Save" at bounding box center [1356, 115] width 54 height 33
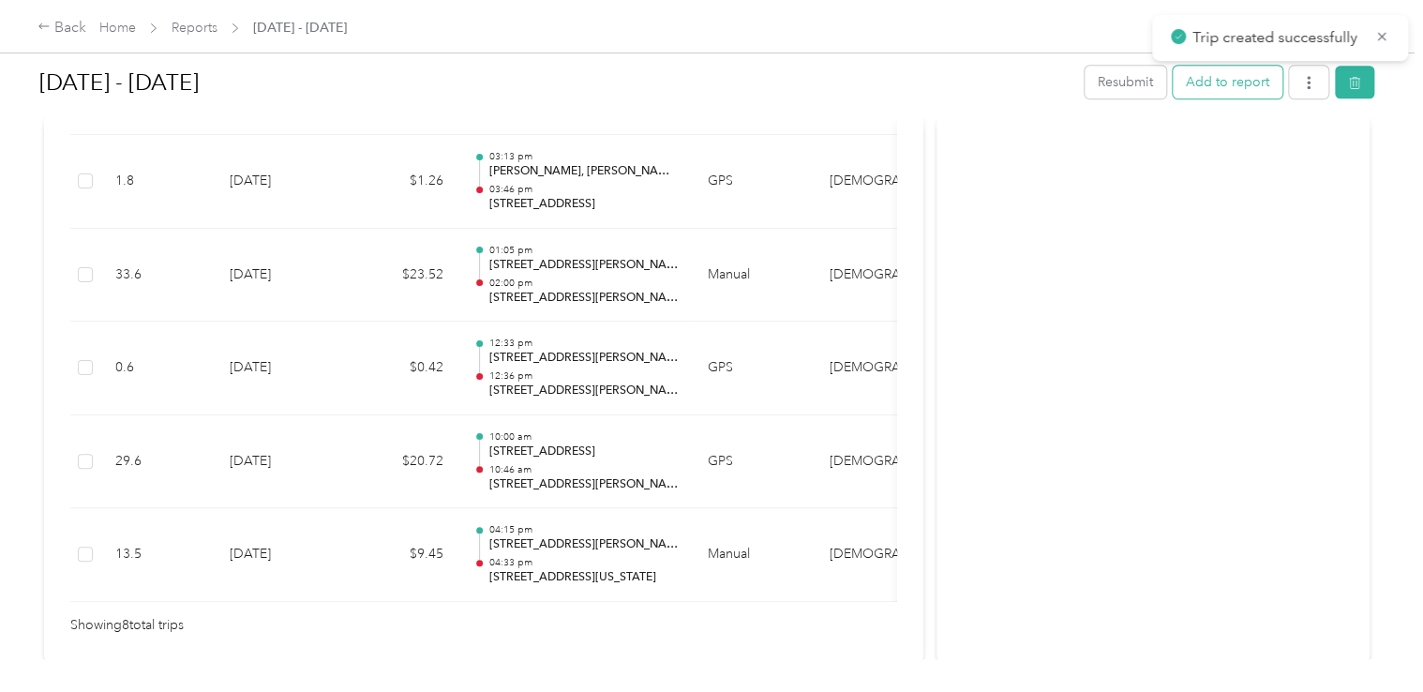
click at [1218, 80] on button "Add to report" at bounding box center [1228, 82] width 110 height 33
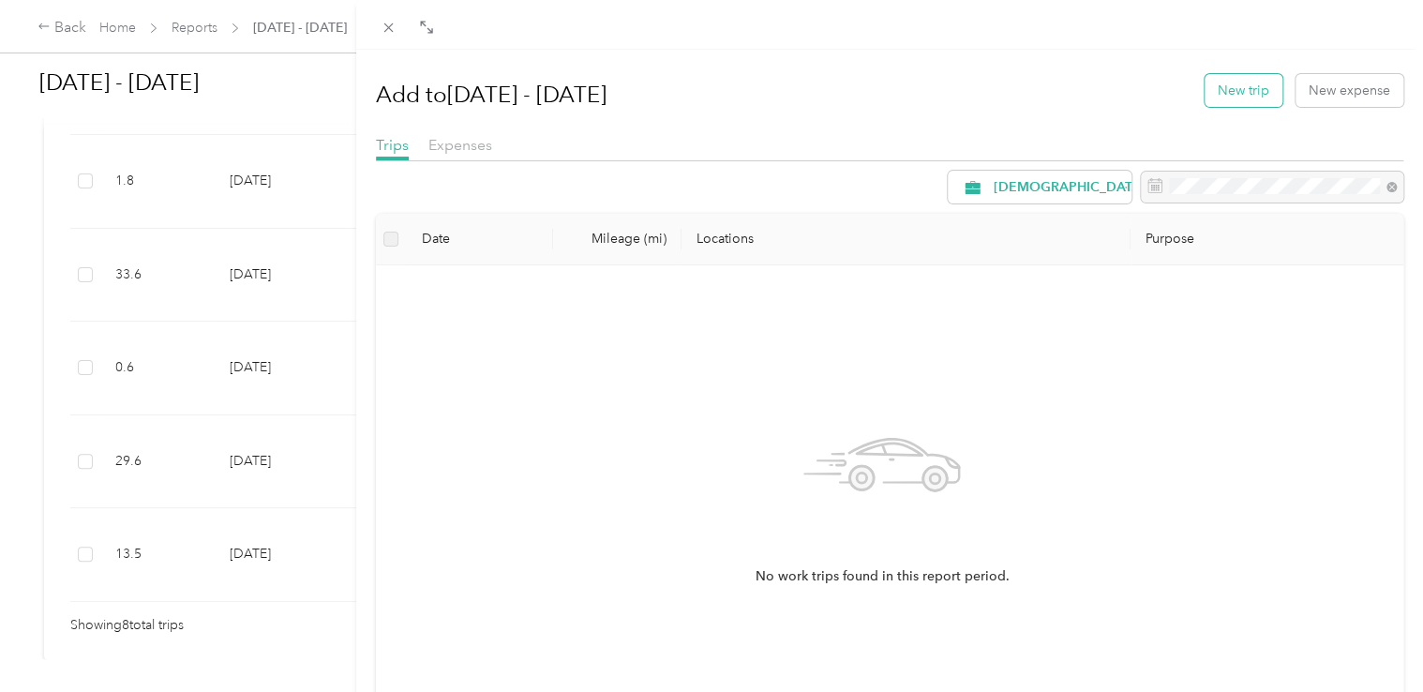
click at [1233, 88] on button "New trip" at bounding box center [1243, 90] width 78 height 33
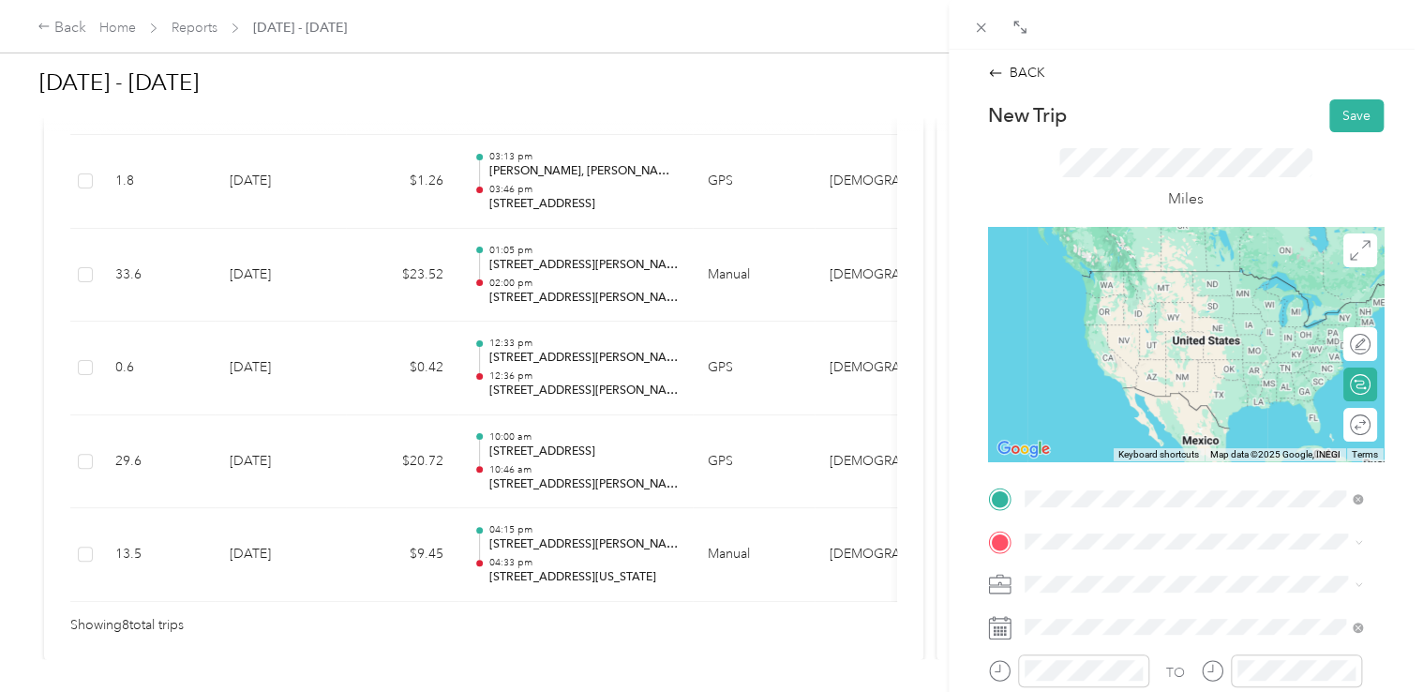
click at [1171, 297] on span "341 New York Highway 104 Oswego, New York 13126, United States" at bounding box center [1187, 290] width 256 height 17
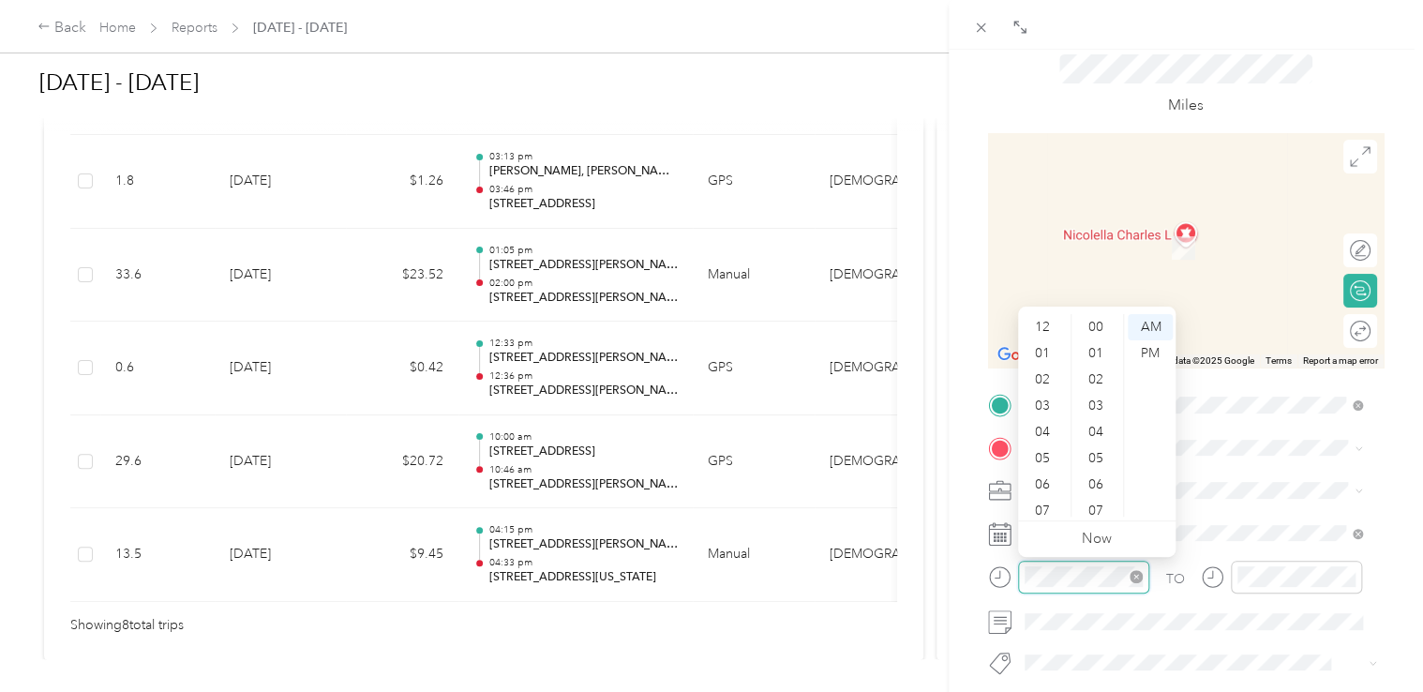
scroll to position [112, 0]
click at [1041, 324] on div "04" at bounding box center [1044, 319] width 45 height 26
click at [1099, 458] on div "40" at bounding box center [1097, 458] width 45 height 26
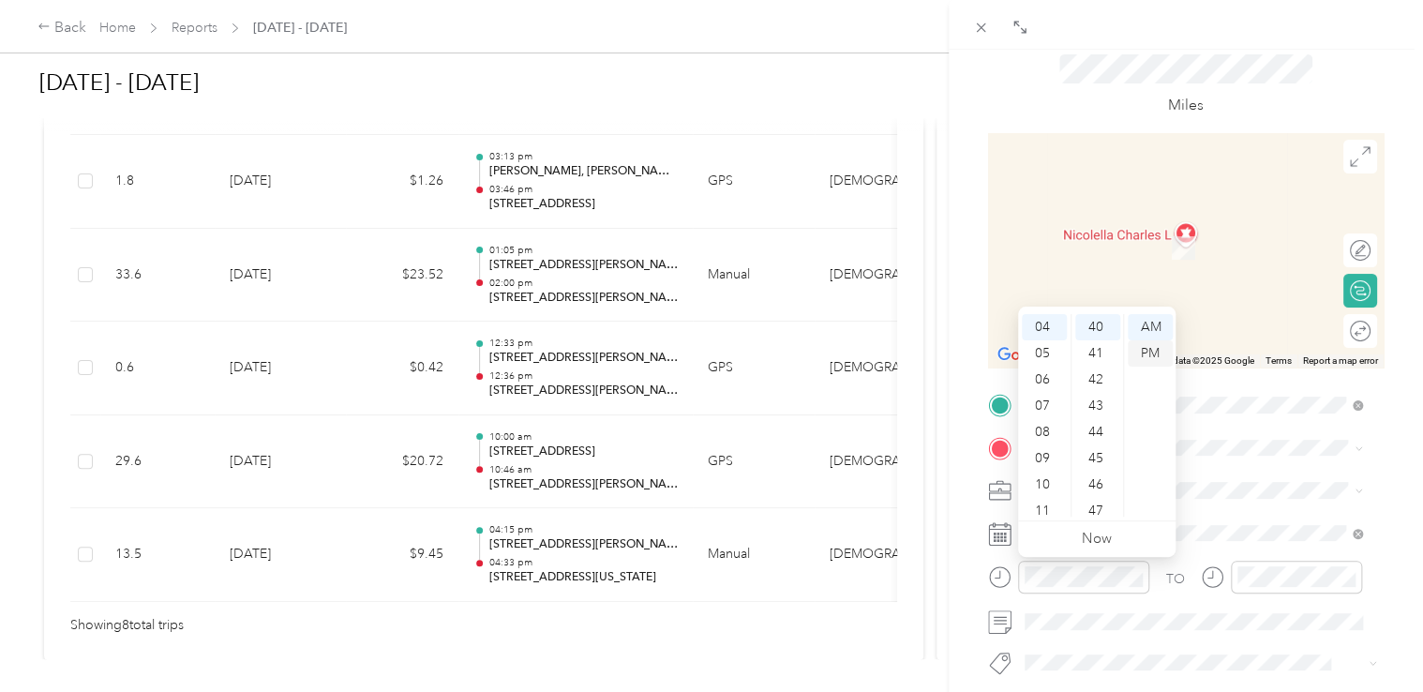
click at [1145, 355] on div "PM" at bounding box center [1150, 353] width 45 height 26
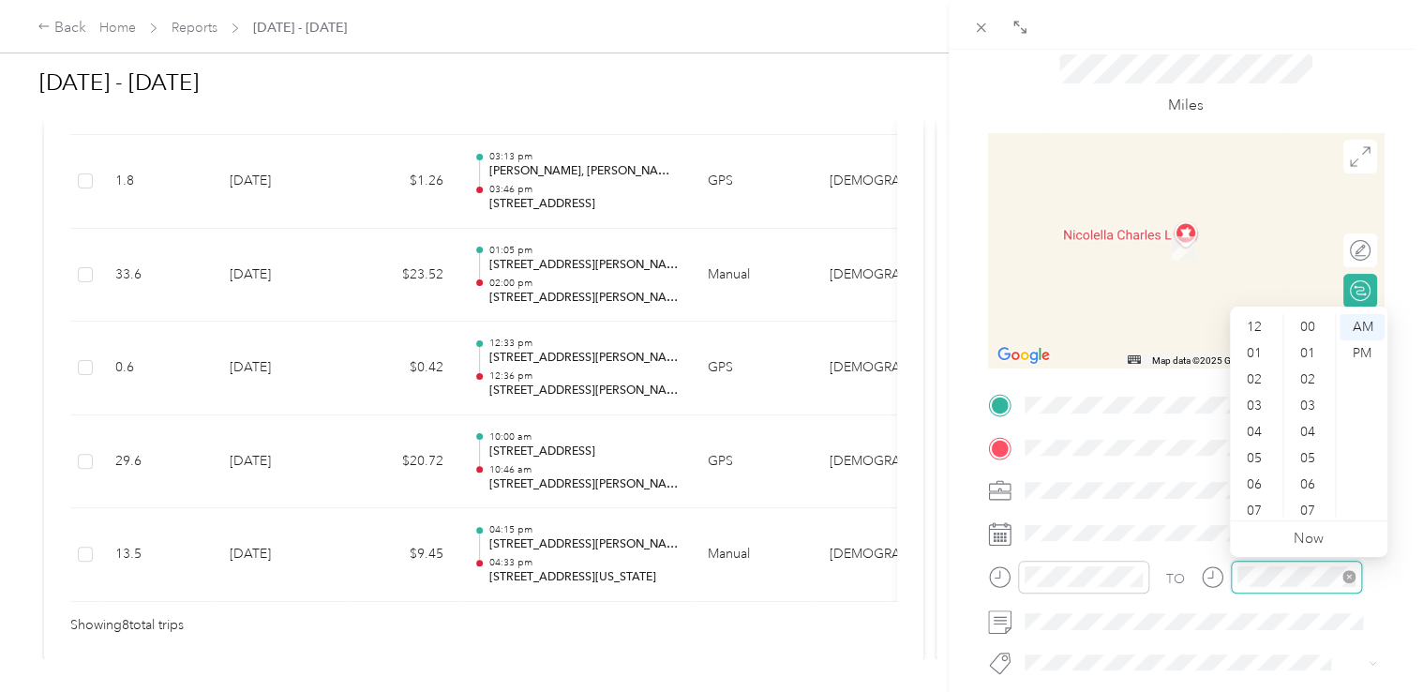
scroll to position [112, 0]
click at [1256, 322] on div "04" at bounding box center [1255, 319] width 45 height 26
click at [1256, 347] on div "05" at bounding box center [1255, 353] width 45 height 26
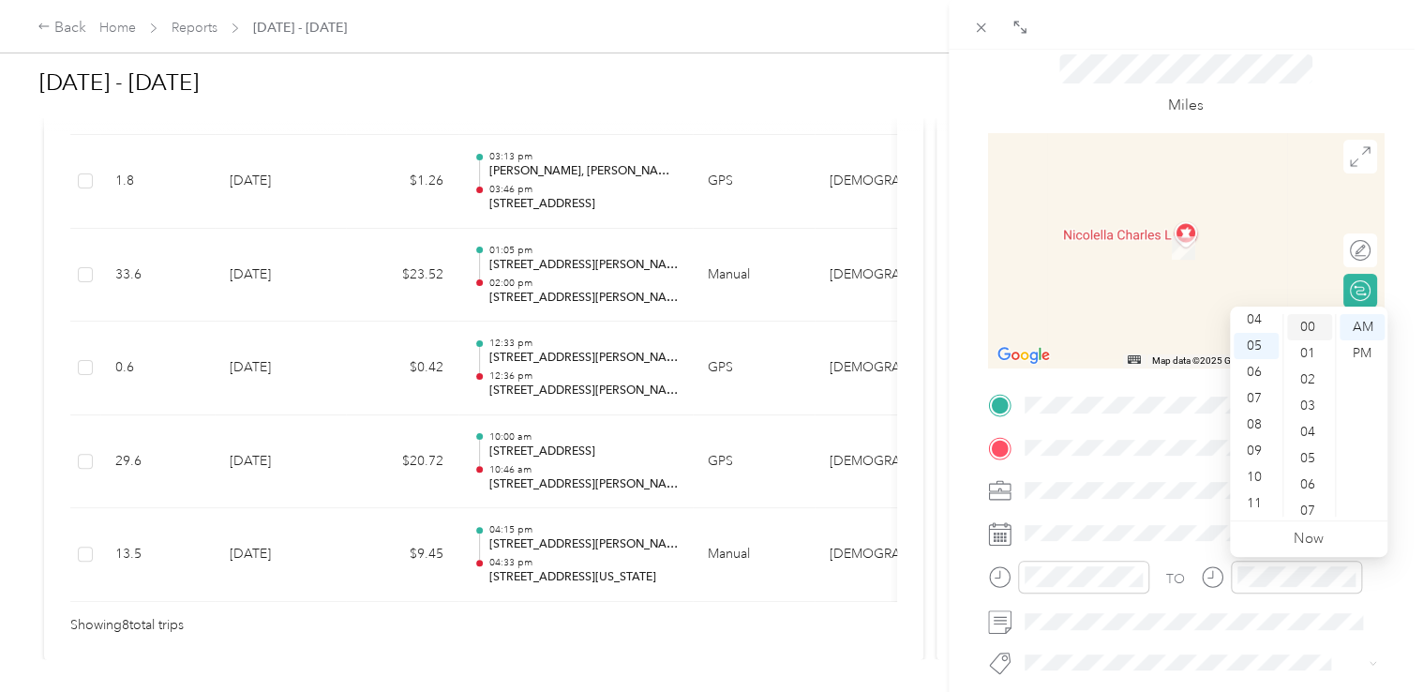
click at [1310, 331] on div "00" at bounding box center [1309, 327] width 45 height 26
click at [1361, 350] on div "PM" at bounding box center [1361, 353] width 45 height 26
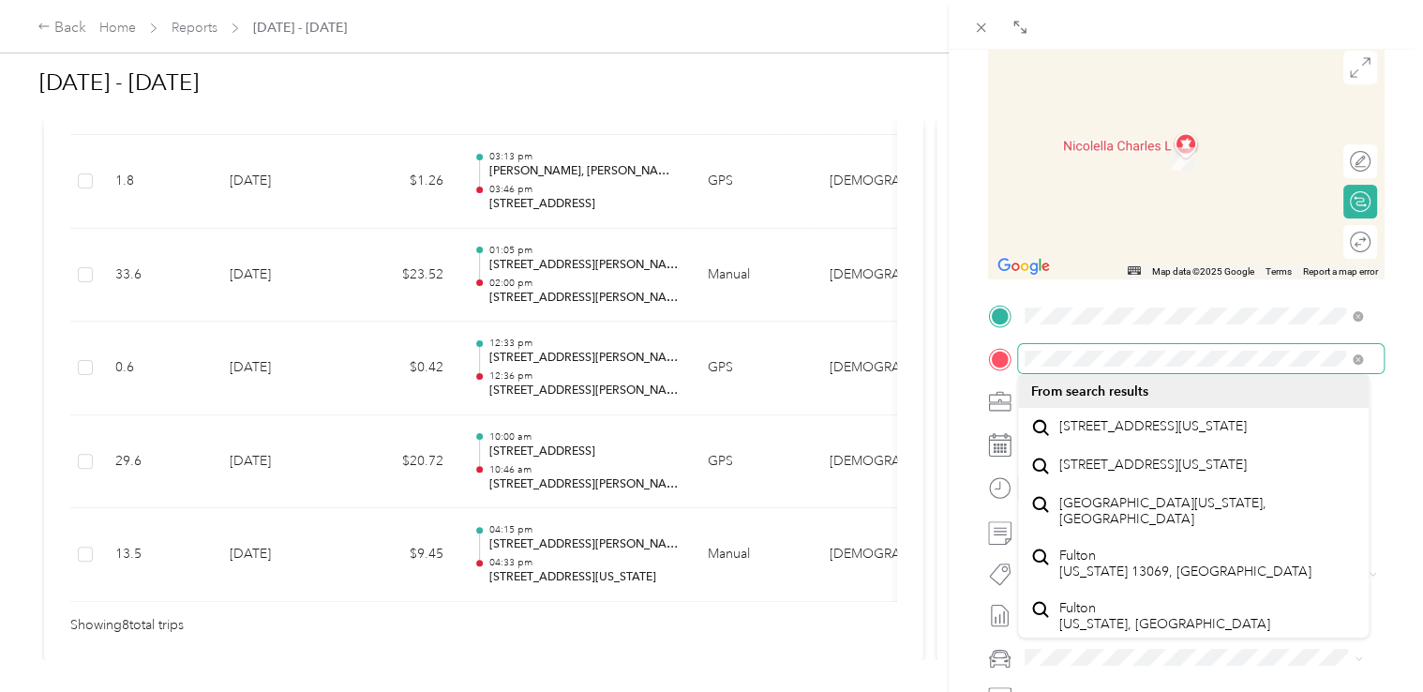
scroll to position [187, 0]
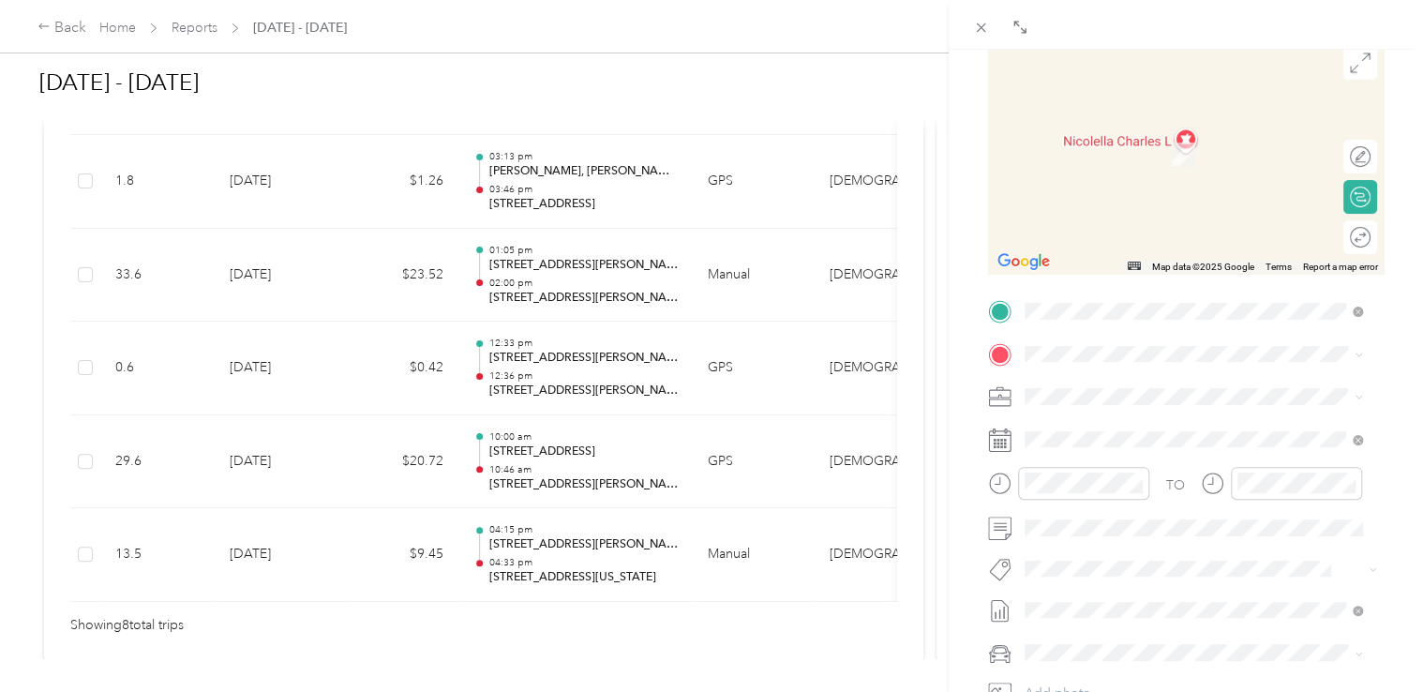
click at [1203, 429] on span "808 West Broadway Fulton, New York 13069, United States" at bounding box center [1152, 420] width 187 height 17
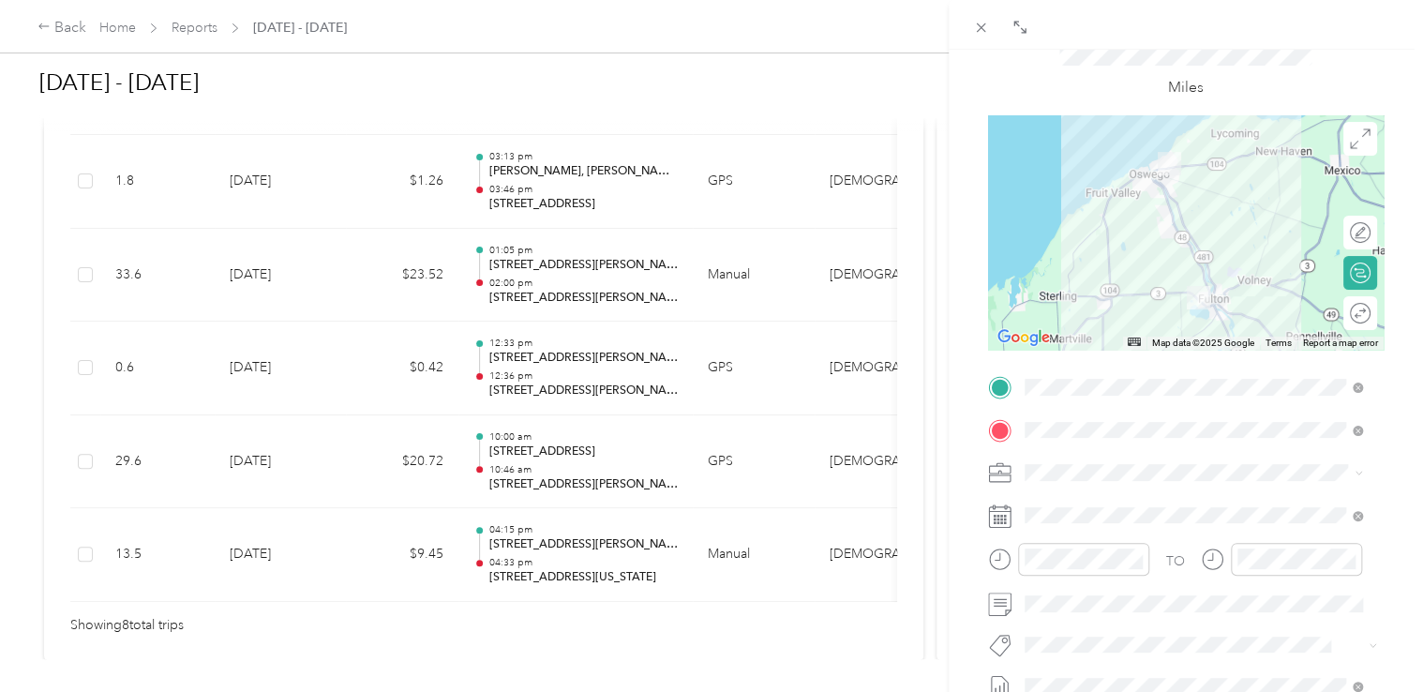
scroll to position [0, 0]
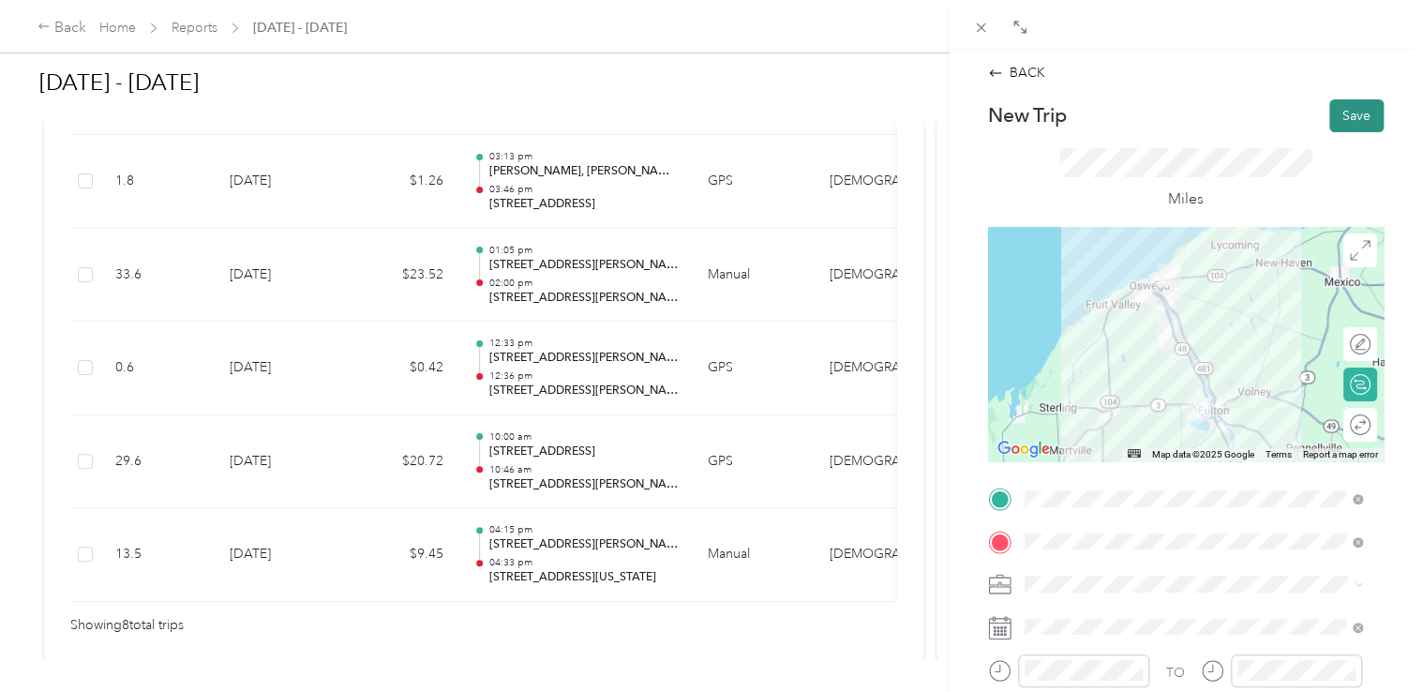
click at [1346, 118] on button "Save" at bounding box center [1356, 115] width 54 height 33
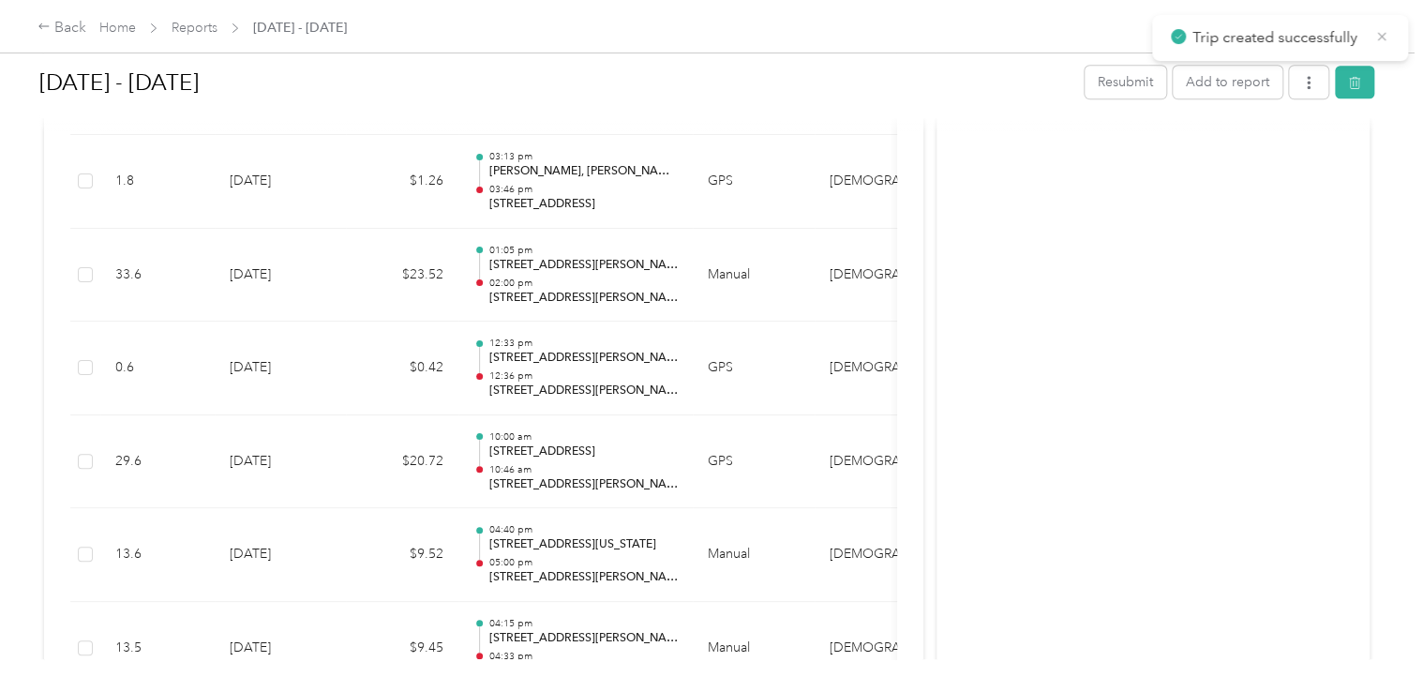
click at [1380, 38] on icon at bounding box center [1381, 36] width 15 height 17
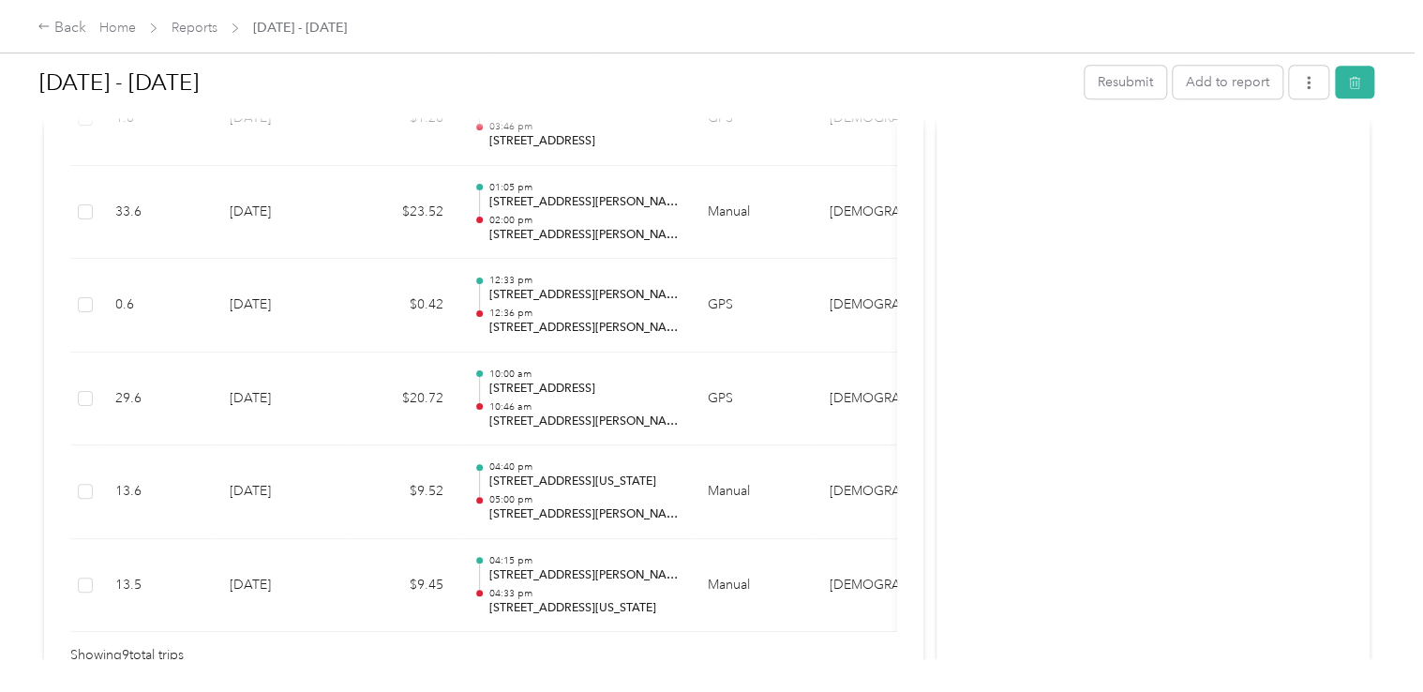
scroll to position [904, 0]
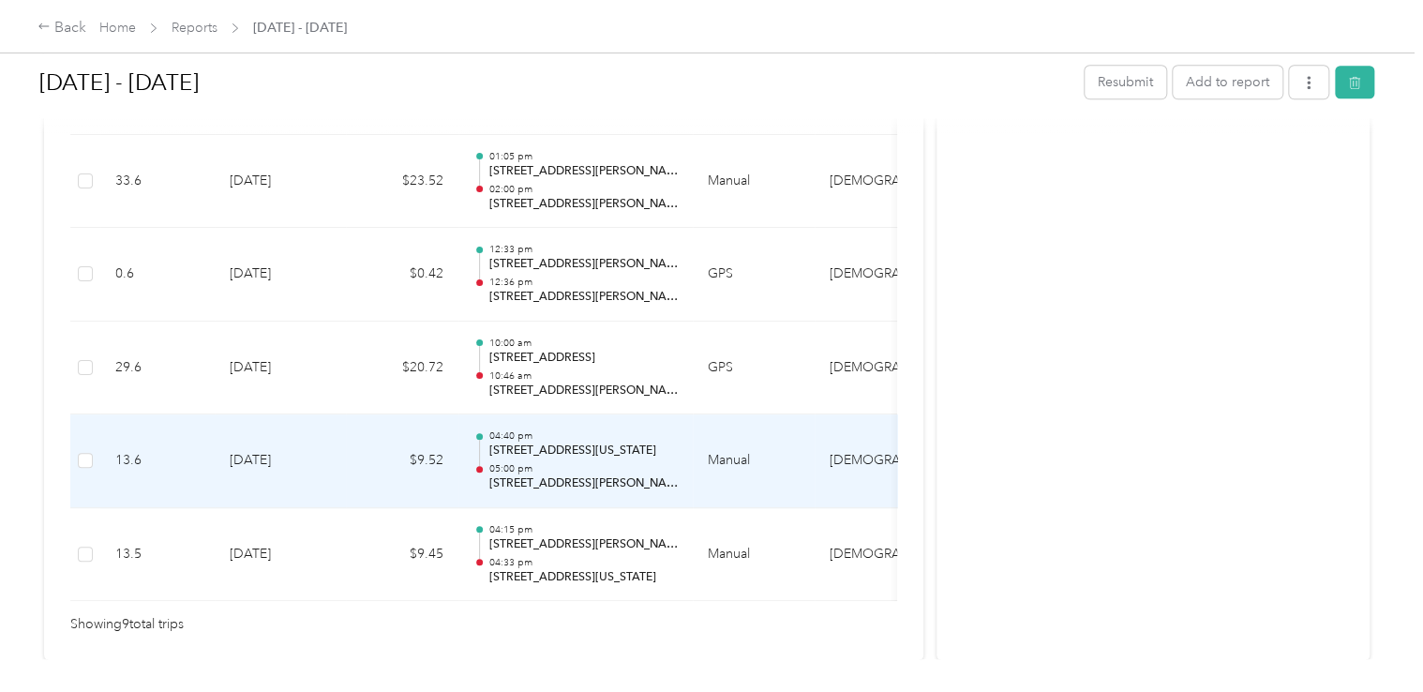
click at [333, 463] on td "8-18-2025" at bounding box center [280, 461] width 131 height 94
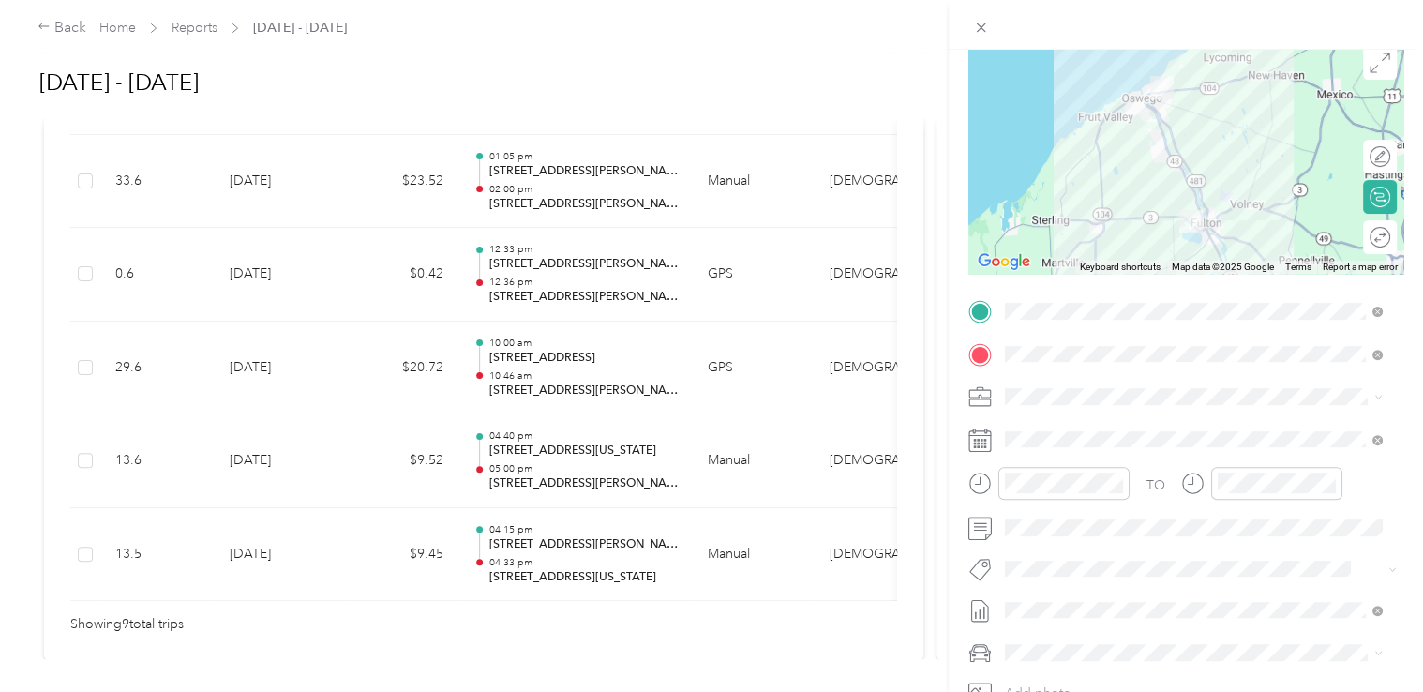
scroll to position [187, 0]
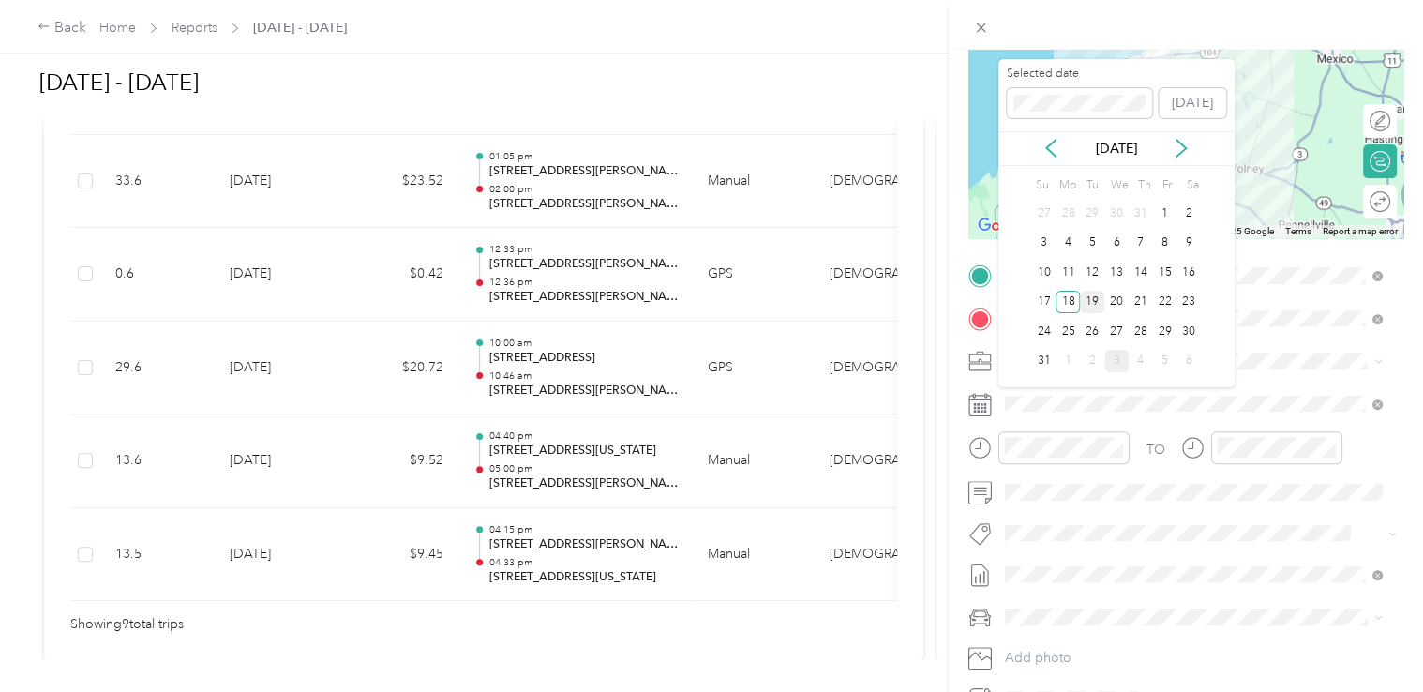
click at [1084, 303] on div "19" at bounding box center [1092, 302] width 24 height 23
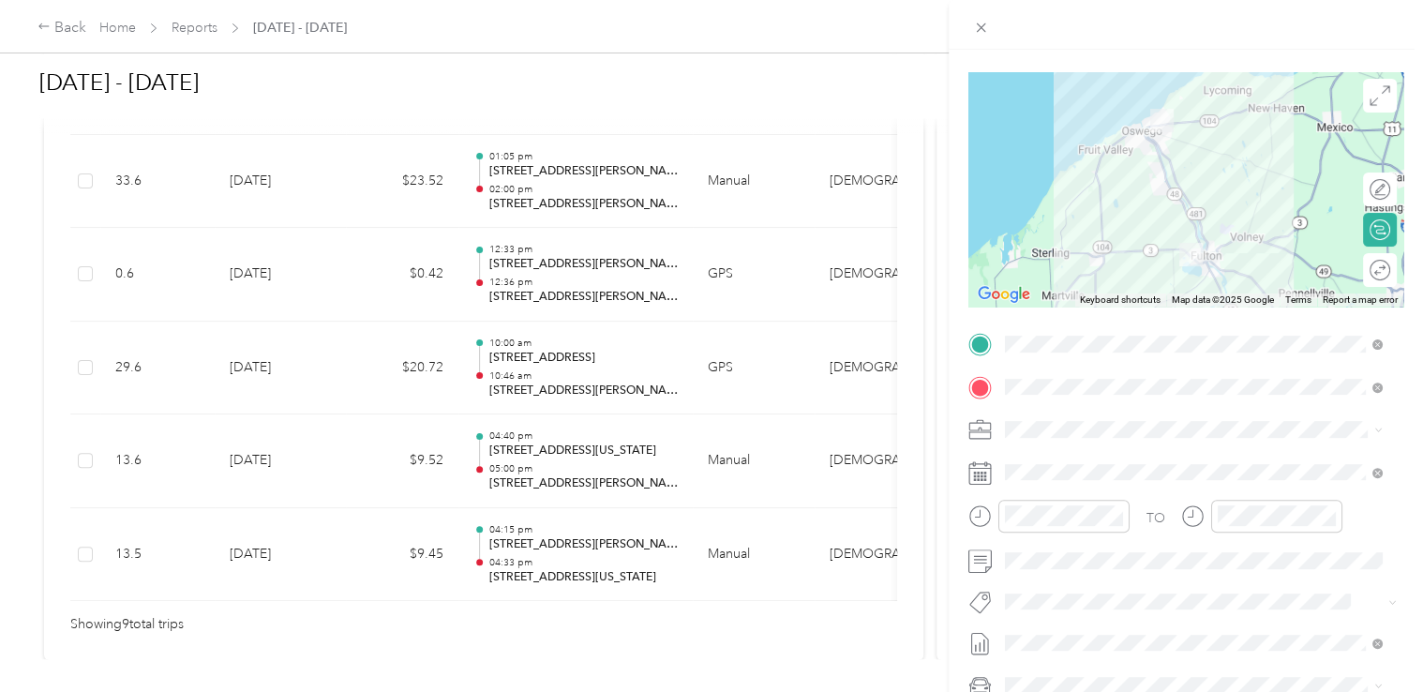
scroll to position [0, 0]
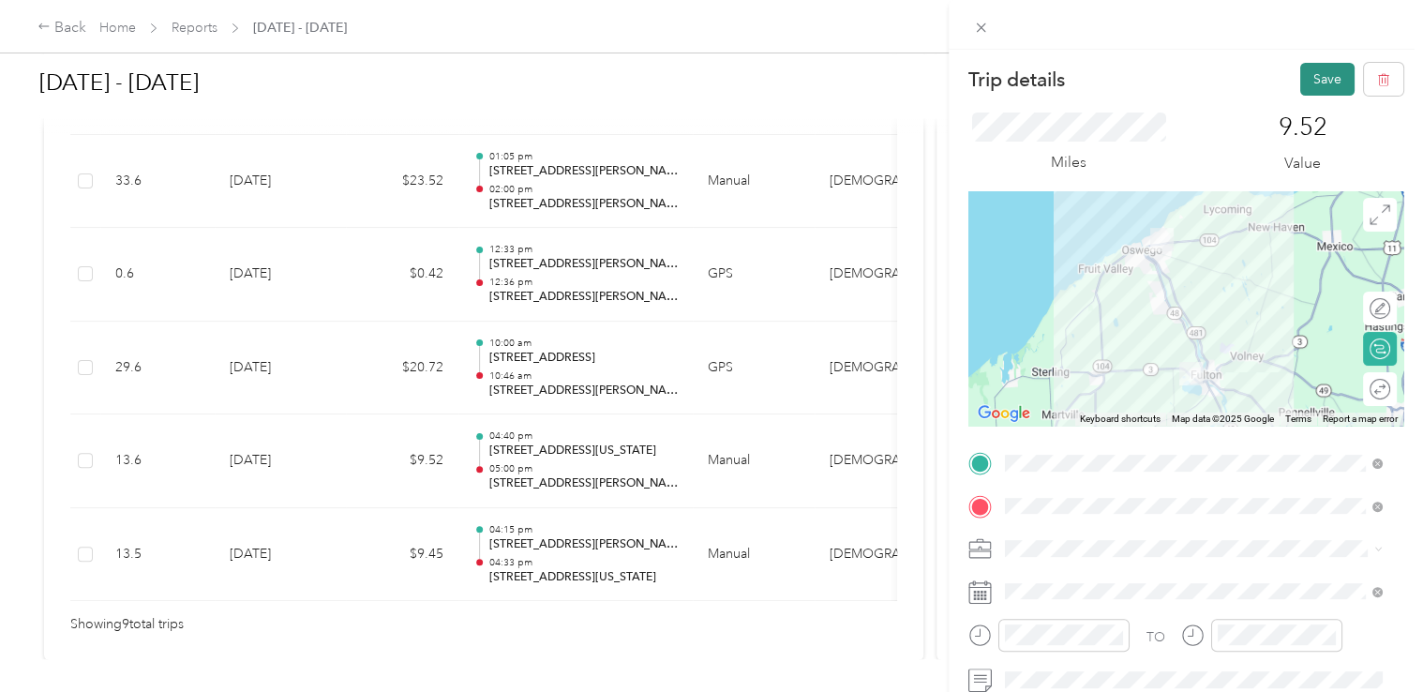
click at [1320, 84] on button "Save" at bounding box center [1327, 79] width 54 height 33
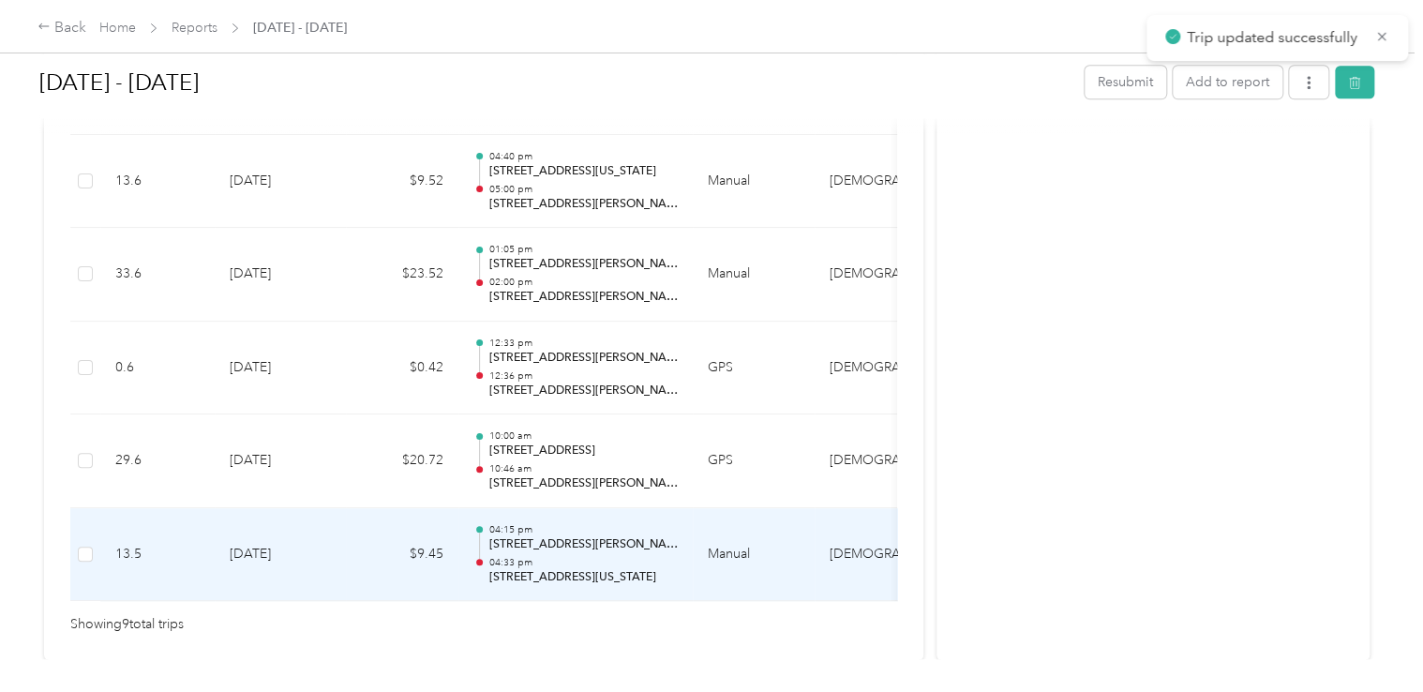
click at [331, 564] on td "8-18-2025" at bounding box center [280, 555] width 131 height 94
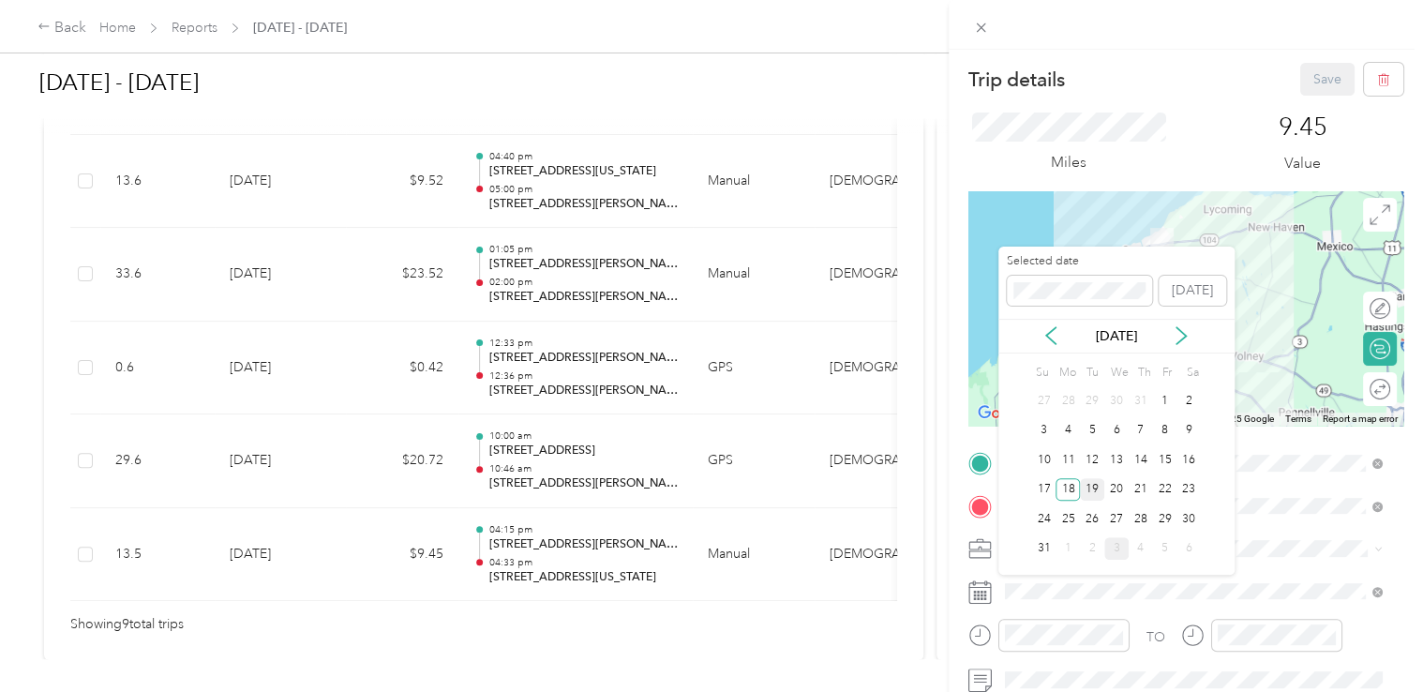
click at [1098, 486] on div "19" at bounding box center [1092, 489] width 24 height 23
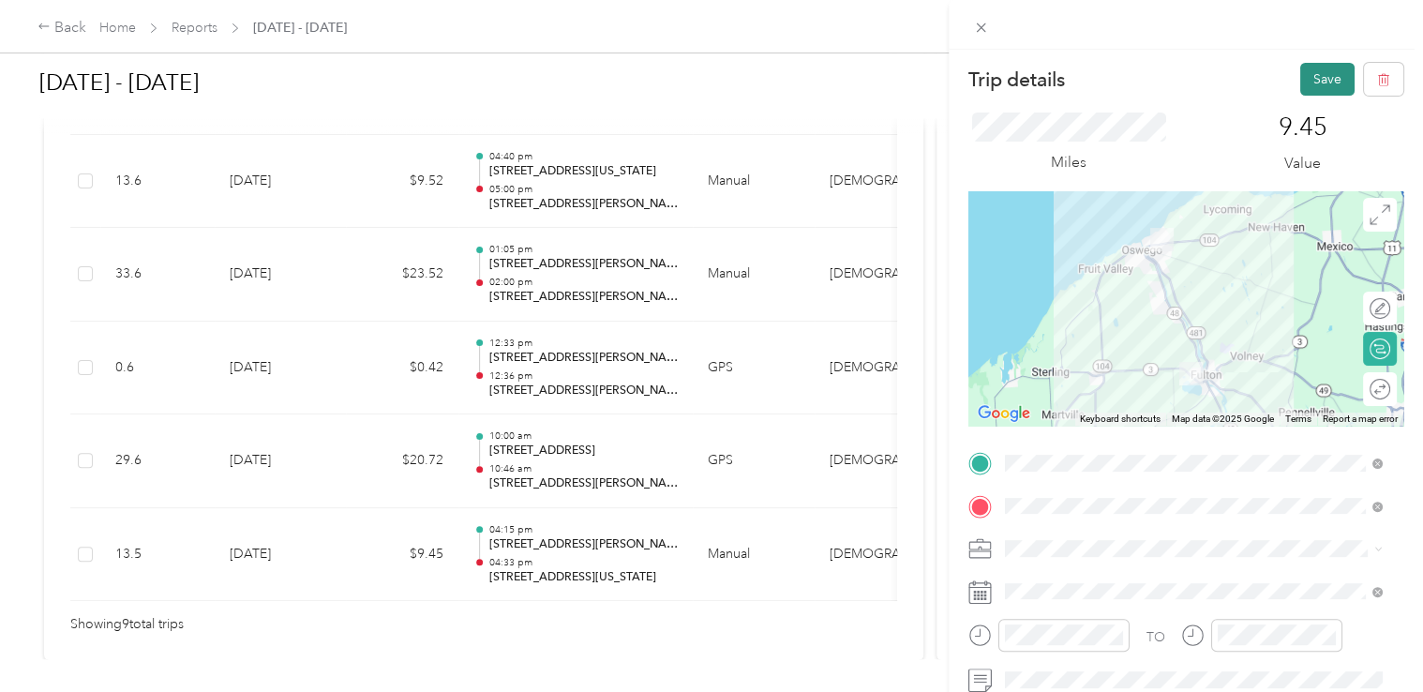
click at [1320, 84] on button "Save" at bounding box center [1327, 79] width 54 height 33
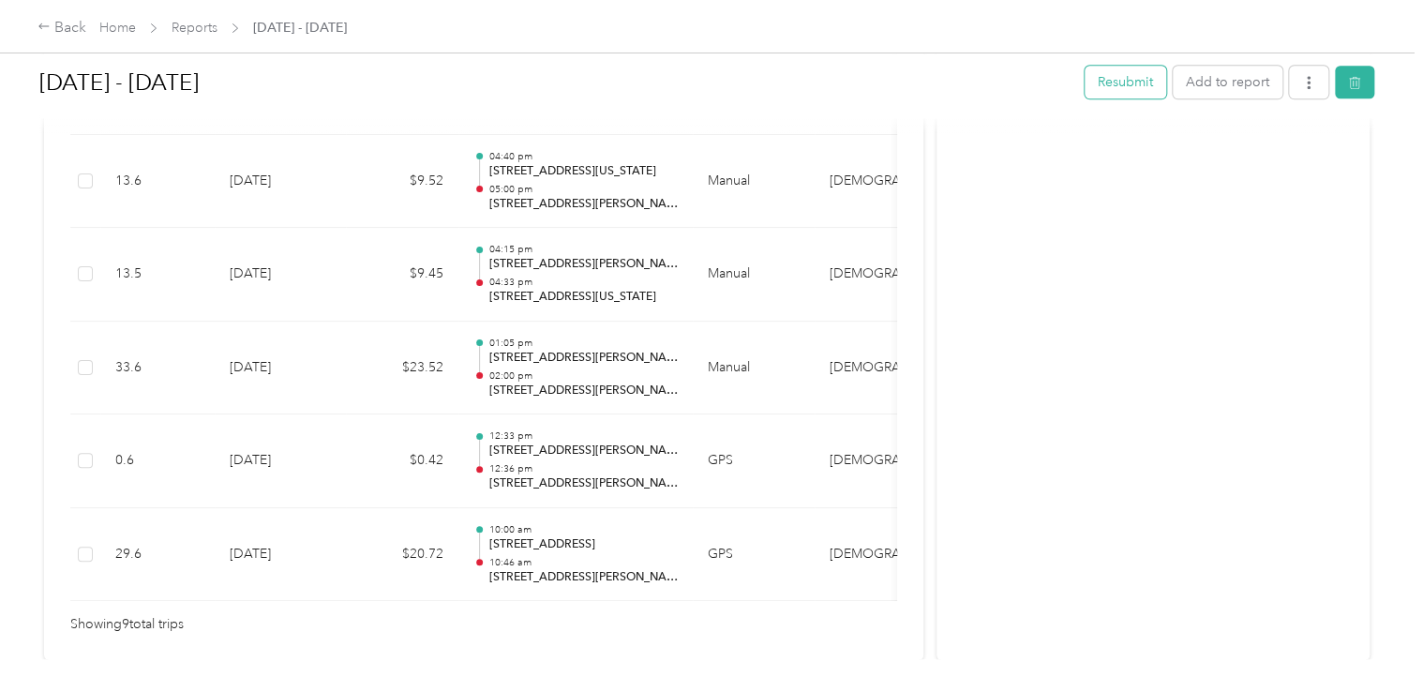
click at [1131, 86] on button "Resubmit" at bounding box center [1125, 82] width 82 height 33
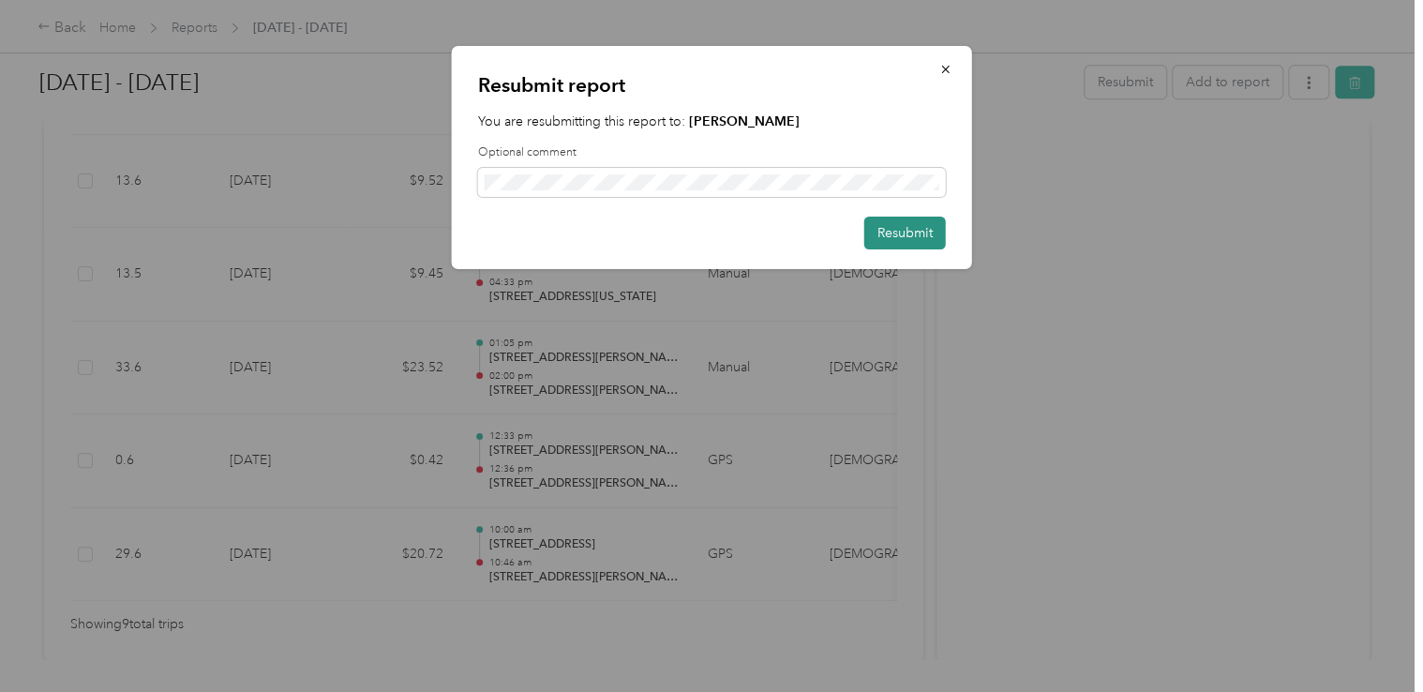
click at [911, 234] on button "Resubmit" at bounding box center [905, 233] width 82 height 33
